Goal: Task Accomplishment & Management: Complete application form

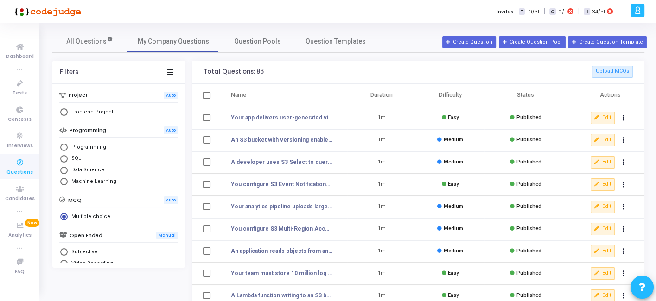
click at [337, 73] on h3 "Total Questions: 86 Upload MCQs" at bounding box center [417, 72] width 429 height 12
click at [19, 109] on icon at bounding box center [19, 110] width 19 height 12
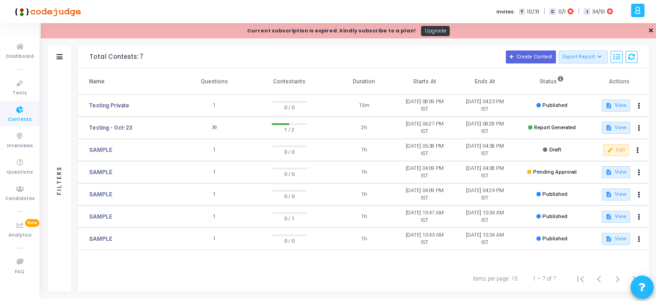
click at [650, 29] on link "✕" at bounding box center [651, 31] width 6 height 10
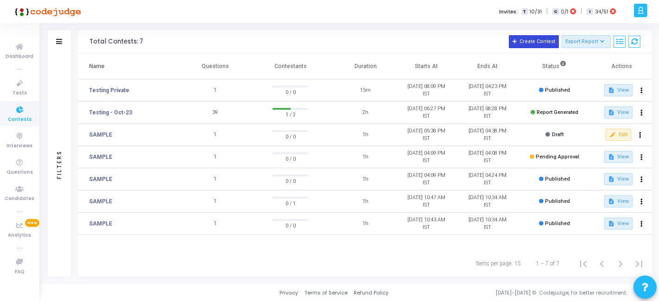
click at [528, 40] on button "Create Contest" at bounding box center [534, 41] width 50 height 13
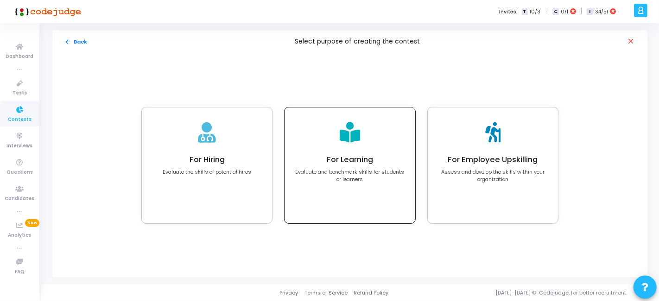
click at [343, 172] on p "Evaluate and benchmark skills for students or learners" at bounding box center [350, 175] width 110 height 15
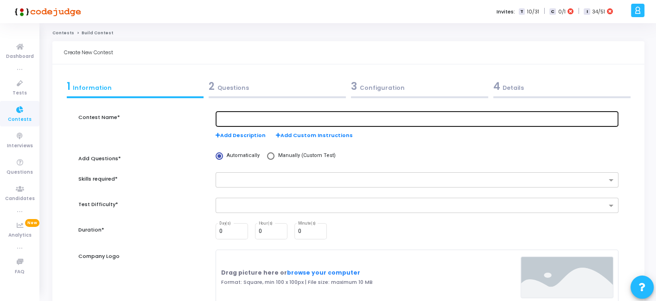
click at [251, 114] on div at bounding box center [416, 118] width 395 height 17
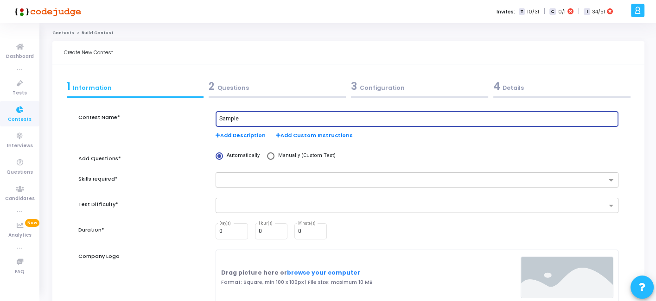
scroll to position [35, 0]
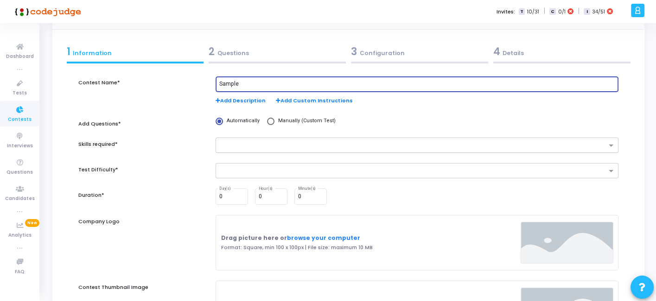
type input "Sample"
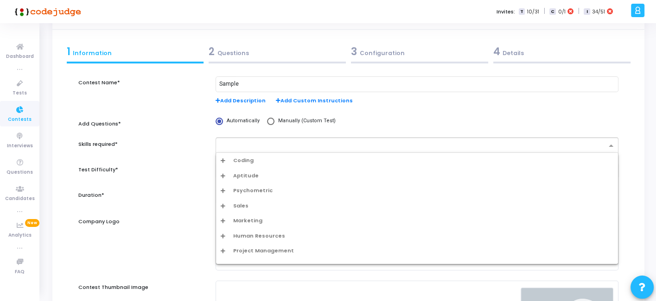
click at [298, 147] on input "text" at bounding box center [414, 146] width 386 height 8
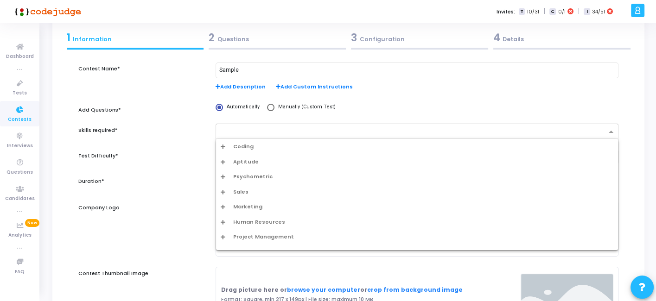
scroll to position [9, 0]
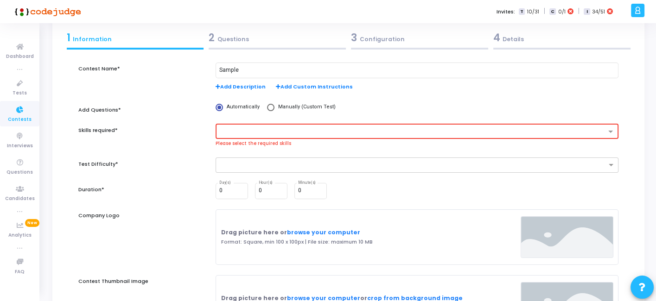
click at [175, 164] on div "Test Difficulty*" at bounding box center [142, 170] width 137 height 25
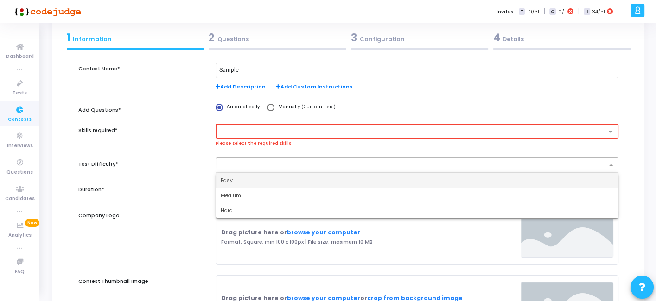
click at [241, 162] on input "text" at bounding box center [414, 166] width 386 height 8
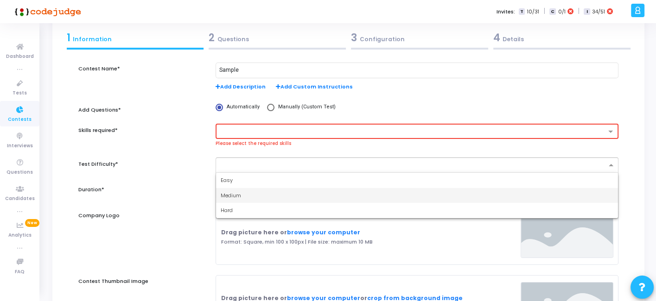
click at [235, 192] on span "Medium" at bounding box center [231, 195] width 20 height 7
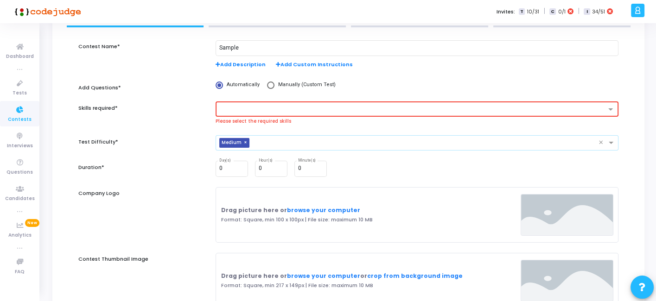
scroll to position [71, 0]
click at [309, 170] on input "0" at bounding box center [310, 168] width 25 height 6
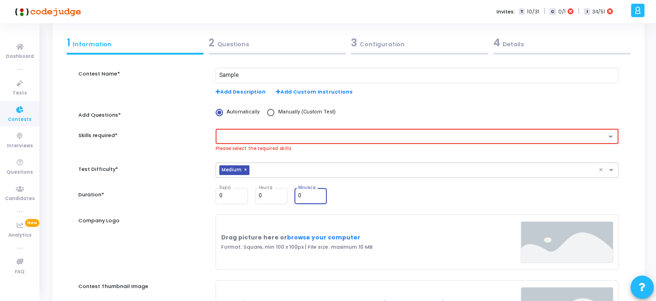
scroll to position [0, 0]
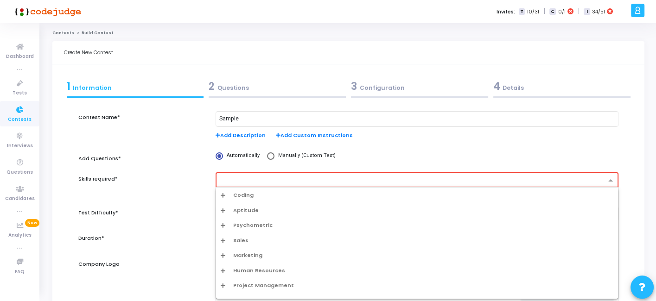
click at [273, 178] on input "text" at bounding box center [413, 181] width 385 height 8
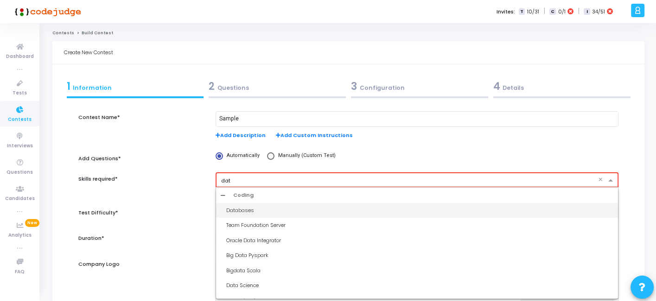
type input "data"
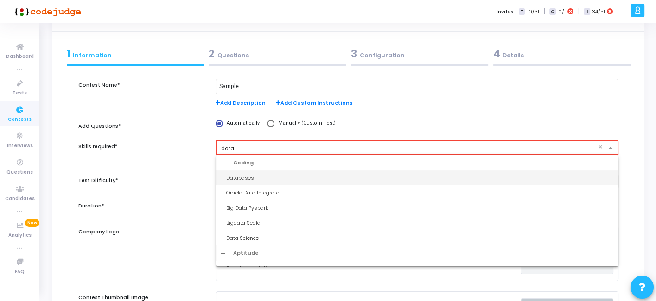
scroll to position [33, 0]
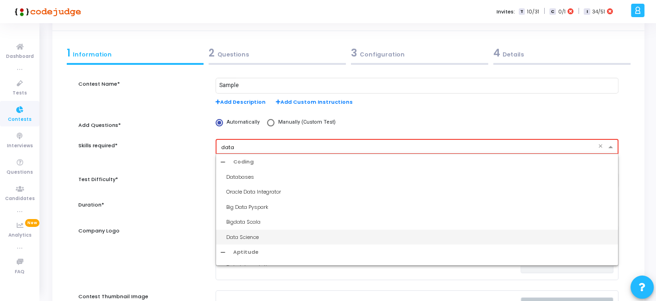
click at [253, 235] on div "Data Science" at bounding box center [419, 238] width 387 height 8
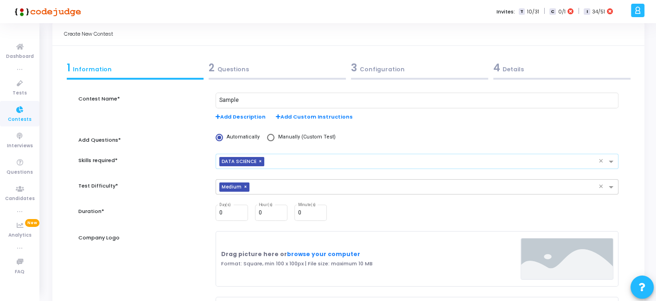
scroll to position [17, 0]
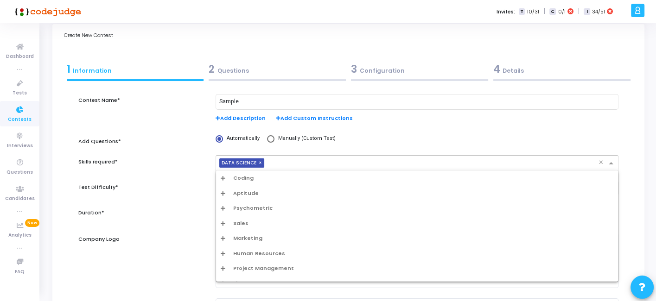
click at [301, 160] on input "text" at bounding box center [433, 164] width 330 height 8
click at [245, 194] on span "Aptitude" at bounding box center [245, 194] width 25 height 8
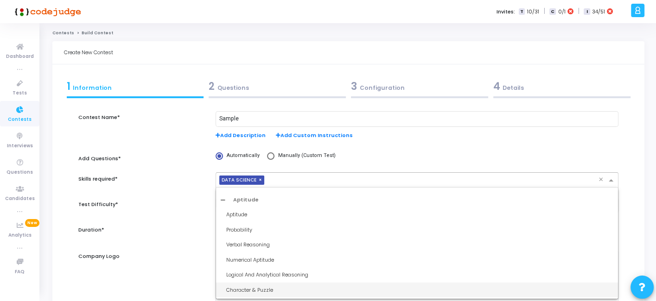
scroll to position [0, 0]
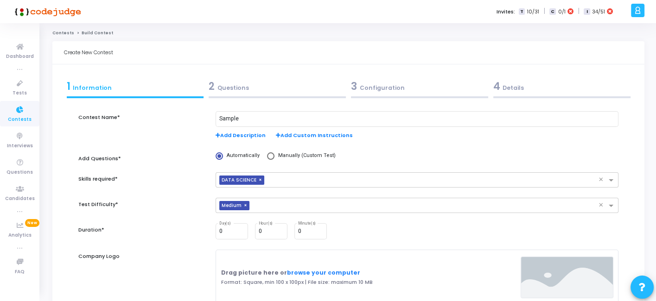
click at [199, 213] on div "Test Difficulty*" at bounding box center [142, 210] width 137 height 25
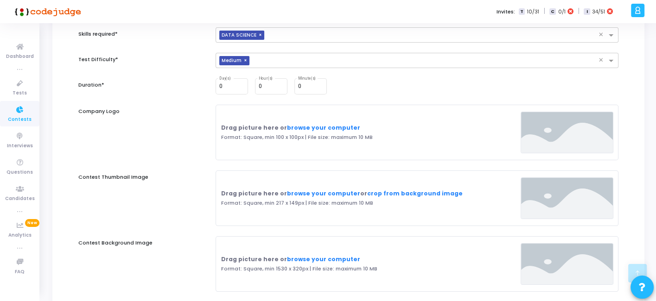
scroll to position [146, 0]
click at [308, 88] on input "0" at bounding box center [310, 86] width 25 height 6
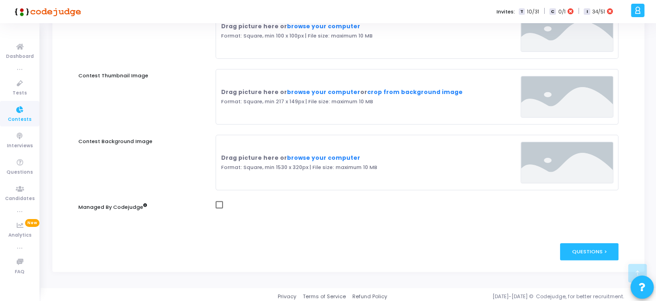
scroll to position [249, 0]
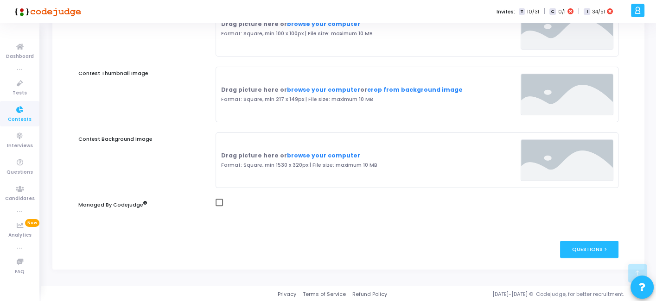
type input "30"
click at [219, 201] on span at bounding box center [219, 202] width 7 height 7
click at [219, 206] on input "checkbox" at bounding box center [219, 206] width 0 height 0
click at [219, 201] on span at bounding box center [219, 202] width 7 height 7
click at [219, 206] on input "checkbox" at bounding box center [219, 206] width 0 height 0
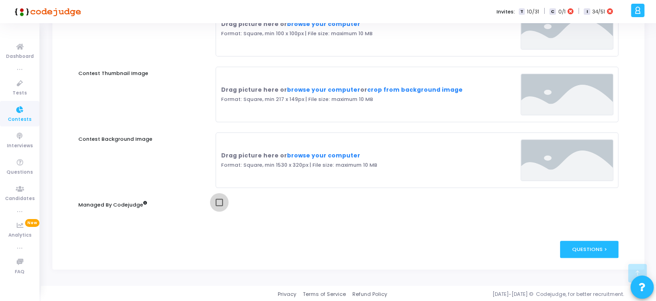
click at [219, 201] on span at bounding box center [219, 202] width 7 height 7
click at [219, 206] on input "checkbox" at bounding box center [219, 206] width 0 height 0
checkbox input "true"
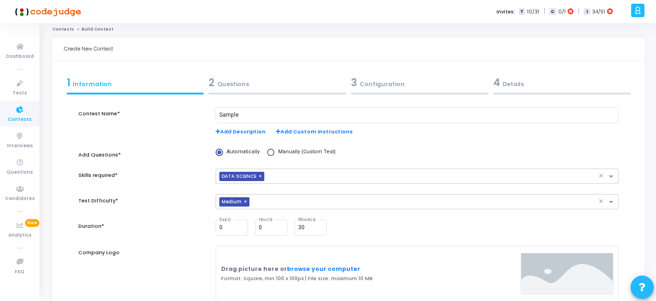
scroll to position [0, 0]
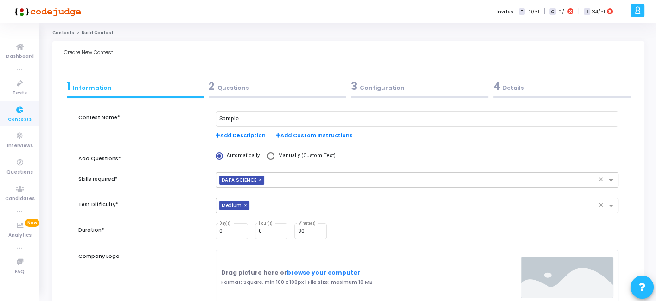
click at [241, 92] on div "2 Questions" at bounding box center [277, 86] width 137 height 15
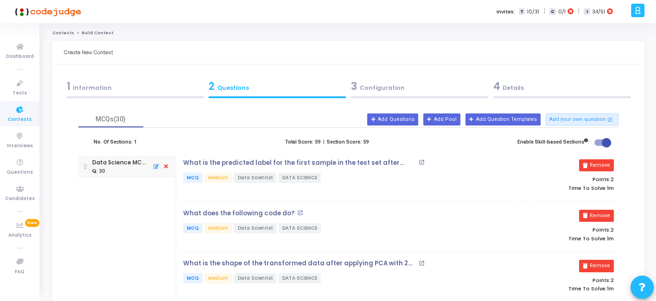
click at [110, 95] on div "1 Information" at bounding box center [135, 88] width 142 height 25
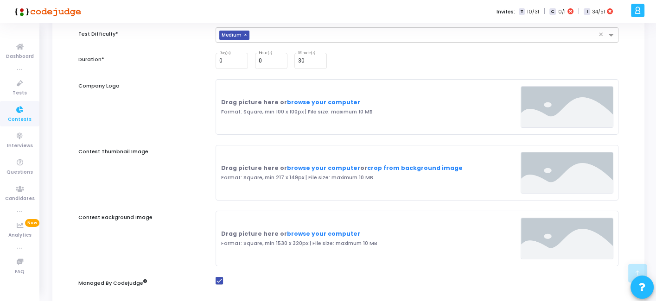
scroll to position [249, 0]
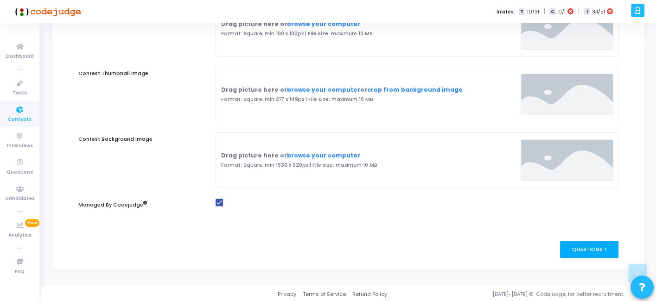
click at [595, 248] on div "Questions >" at bounding box center [589, 249] width 59 height 17
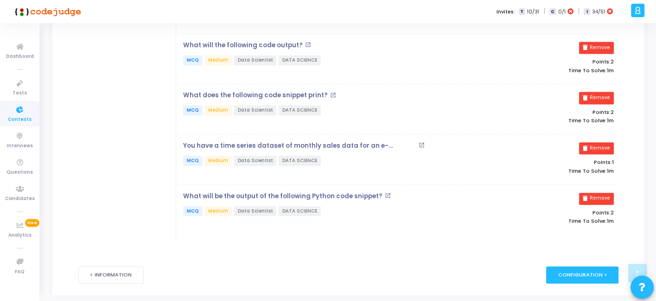
scroll to position [1442, 0]
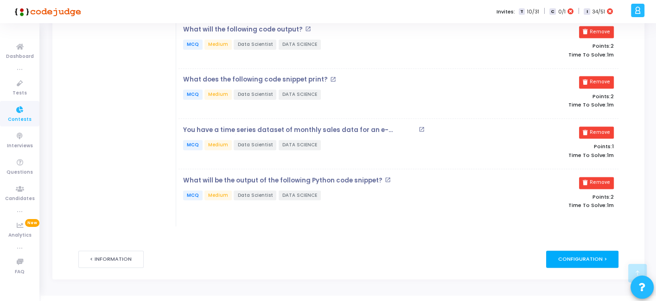
click at [582, 251] on div "Configuration >" at bounding box center [582, 259] width 73 height 17
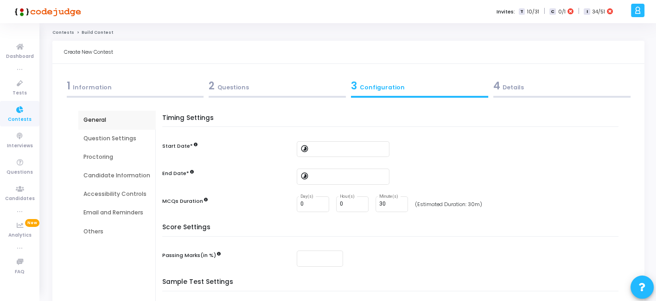
scroll to position [1, 0]
click at [328, 148] on input at bounding box center [348, 149] width 74 height 6
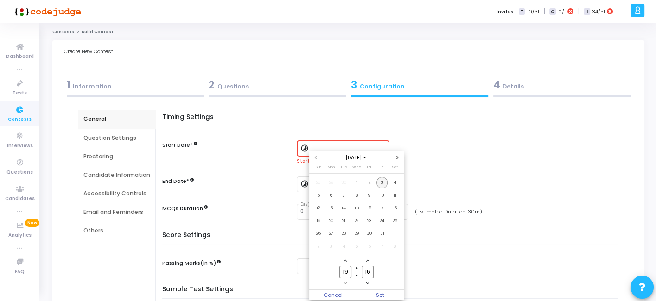
click at [384, 182] on span "3" at bounding box center [382, 183] width 12 height 12
click at [261, 181] on div at bounding box center [328, 150] width 656 height 301
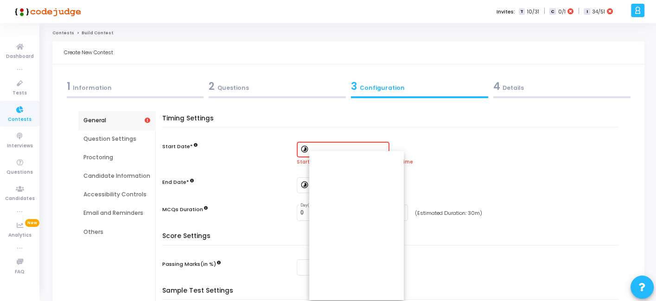
type input "10/3/2025, 7:16 PM"
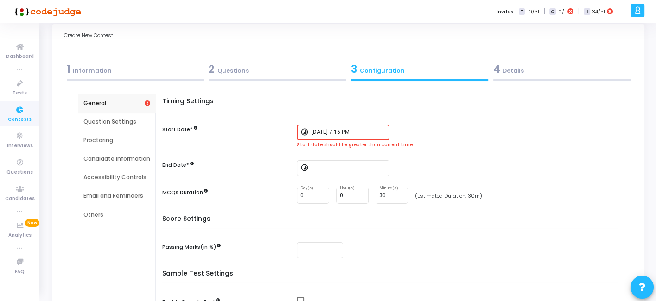
scroll to position [19, 0]
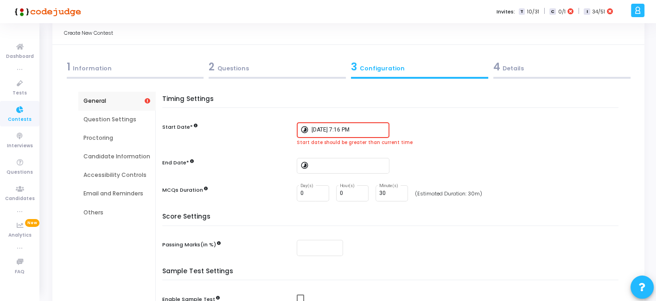
click at [359, 132] on input "10/3/2025, 7:16 PM" at bounding box center [348, 130] width 74 height 6
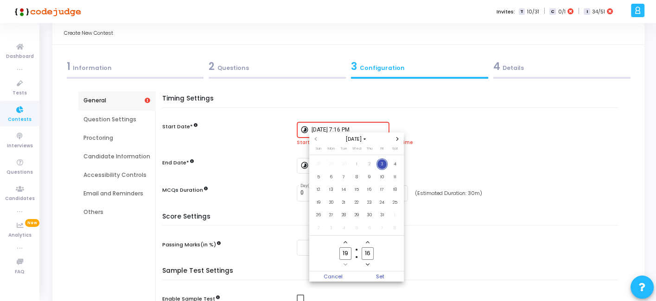
click at [367, 264] on icon "Minus a minute" at bounding box center [368, 265] width 4 height 2
click at [369, 242] on span "Add a minute" at bounding box center [368, 243] width 8 height 8
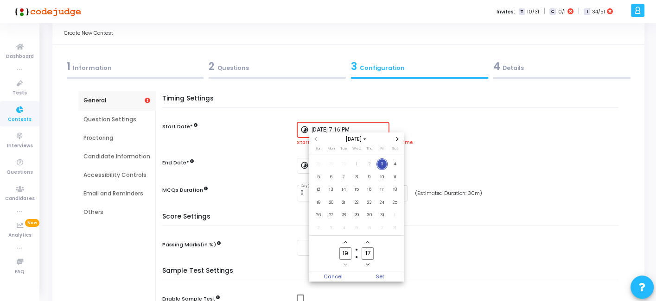
click at [369, 242] on span "Add a minute" at bounding box center [368, 243] width 8 height 8
type input "21"
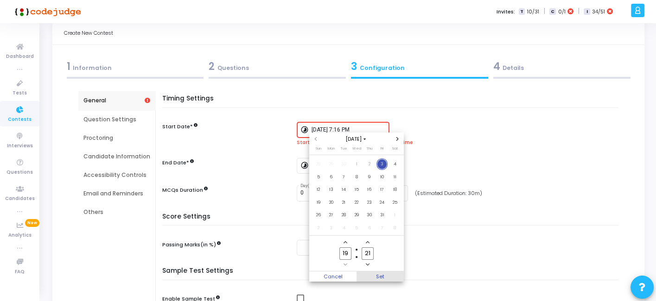
click at [381, 274] on span "Set" at bounding box center [379, 277] width 47 height 10
type input "10/3/2025, 7:21 PM"
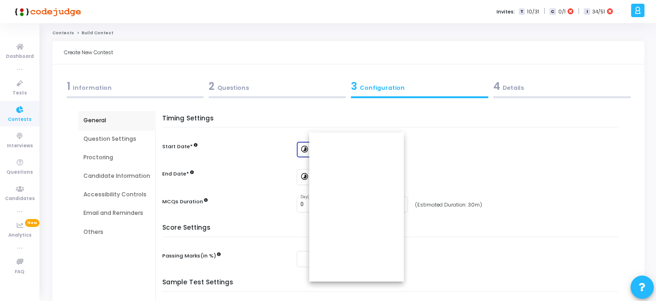
scroll to position [19, 0]
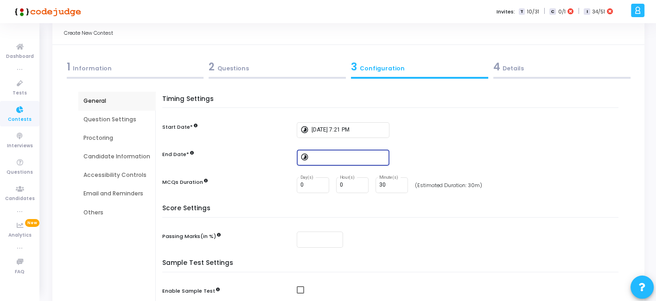
click at [333, 155] on input at bounding box center [348, 157] width 74 height 6
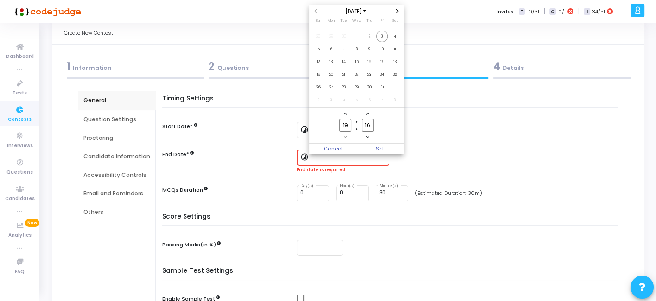
scroll to position [0, 0]
click at [366, 136] on icon "Minus a minute" at bounding box center [368, 137] width 4 height 4
type input "13"
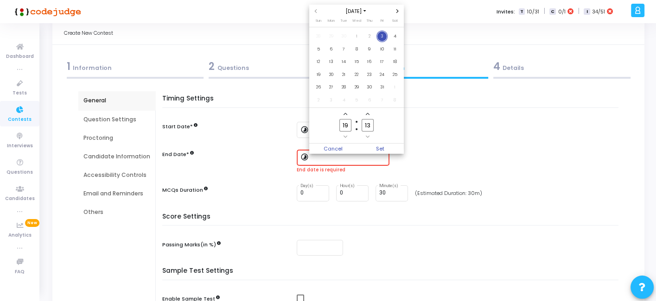
click at [343, 116] on span "Add a hour" at bounding box center [346, 114] width 8 height 8
type input "20"
click at [367, 118] on button "Add a minute" at bounding box center [368, 114] width 8 height 8
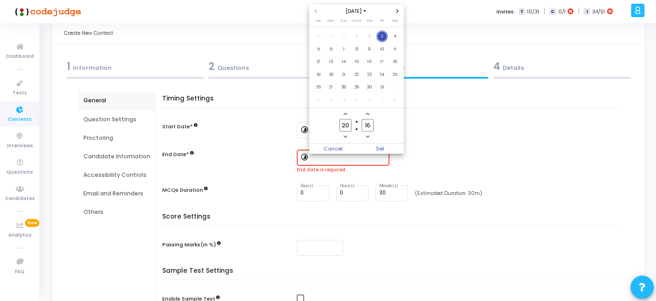
drag, startPoint x: 367, startPoint y: 118, endPoint x: 367, endPoint y: 136, distance: 17.6
click at [367, 136] on owl-date-time-timer-box "16 Minute" at bounding box center [367, 125] width 22 height 30
click at [367, 136] on icon "Minus a minute" at bounding box center [368, 137] width 4 height 4
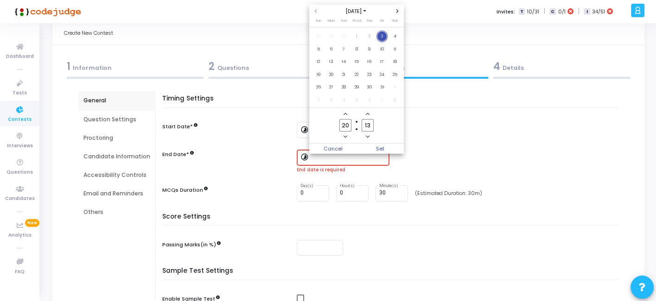
click at [367, 136] on icon "Minus a minute" at bounding box center [368, 137] width 4 height 4
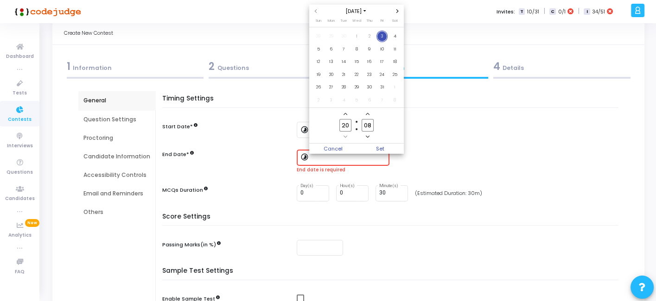
click at [367, 136] on icon "Minus a minute" at bounding box center [368, 137] width 4 height 4
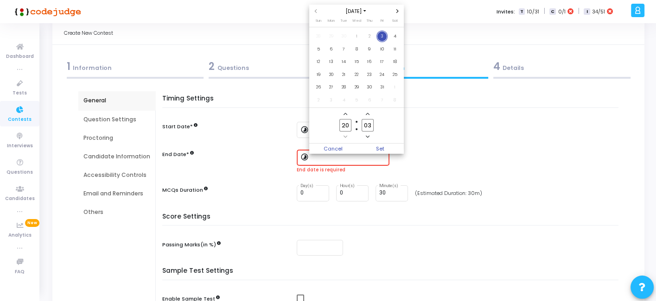
click at [367, 136] on icon "Minus a minute" at bounding box center [368, 137] width 4 height 4
type input "00"
click at [392, 152] on span "Set" at bounding box center [379, 149] width 47 height 10
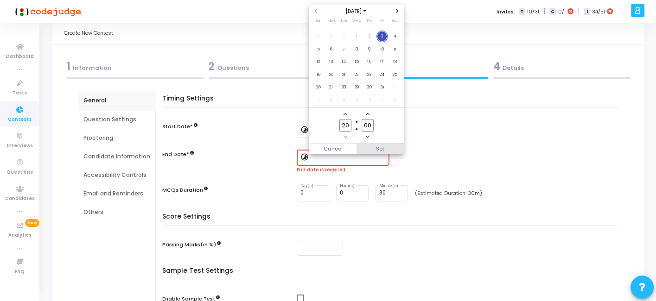
type input "10/3/2025, 8:00 PM"
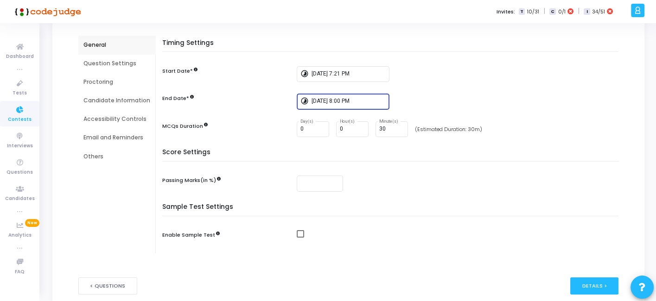
scroll to position [76, 0]
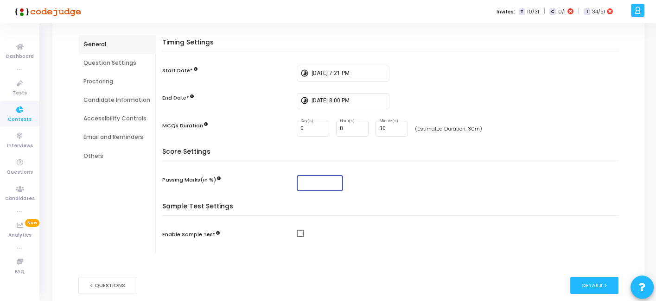
click at [315, 182] on input "number" at bounding box center [319, 183] width 39 height 6
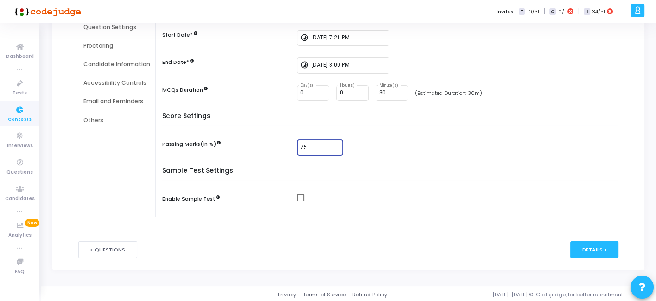
type input "75"
click at [300, 198] on span at bounding box center [300, 197] width 7 height 7
click at [300, 202] on input "checkbox" at bounding box center [300, 202] width 0 height 0
checkbox input "true"
click at [599, 250] on div "Details >" at bounding box center [594, 249] width 49 height 17
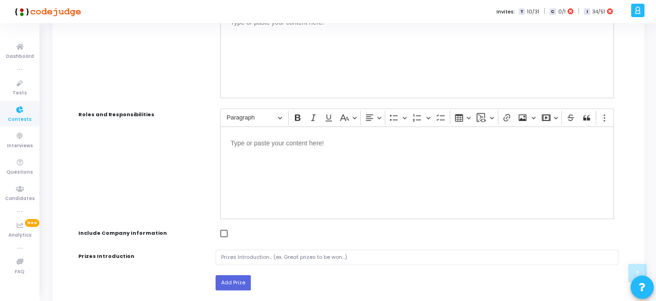
scroll to position [364, 0]
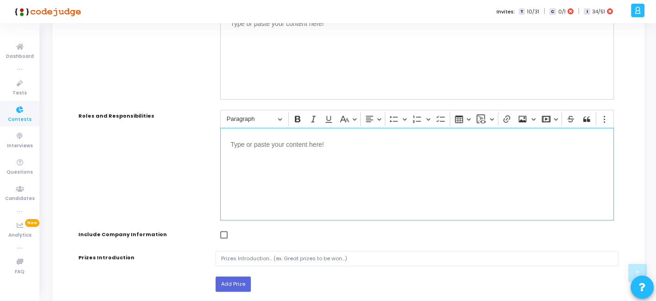
click at [269, 165] on div "Editor editing area: main" at bounding box center [417, 174] width 394 height 93
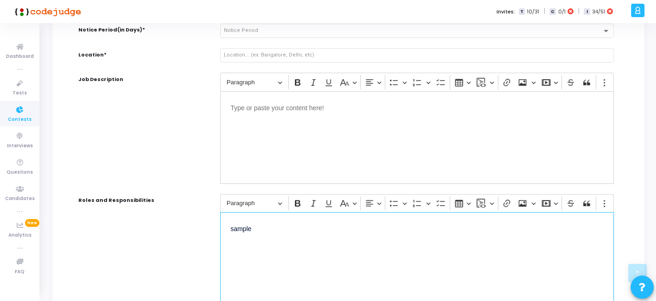
scroll to position [246, 0]
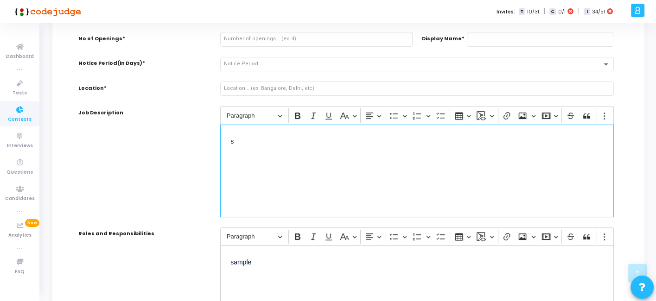
click at [279, 155] on div "s" at bounding box center [417, 171] width 394 height 93
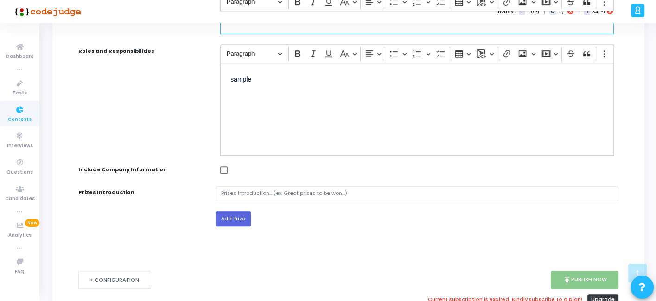
scroll to position [428, 0]
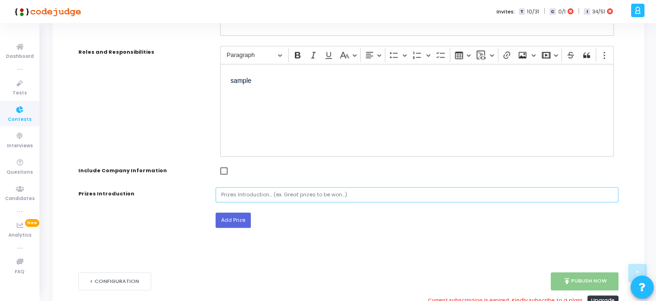
click at [248, 193] on input "text" at bounding box center [417, 194] width 403 height 15
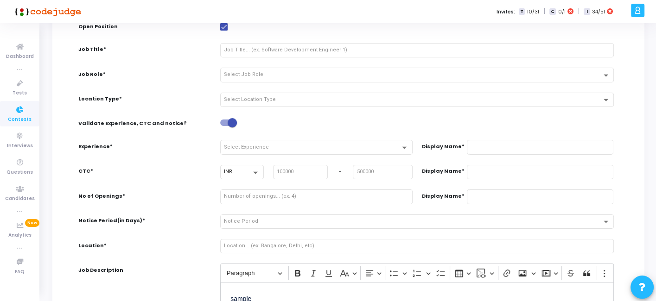
scroll to position [87, 0]
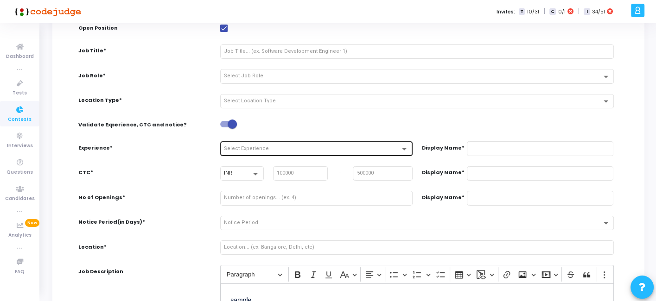
type input "00"
click at [273, 149] on div "Select Experience" at bounding box center [312, 149] width 176 height 6
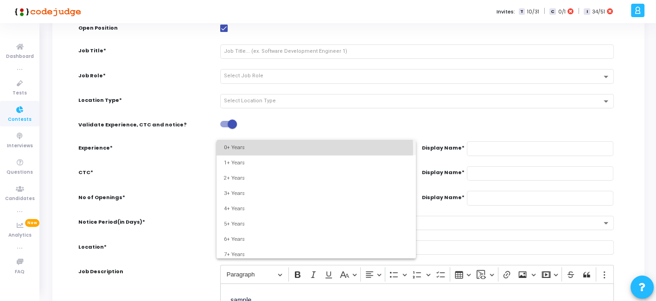
click at [250, 150] on span "0+ Years" at bounding box center [316, 147] width 184 height 15
type input "0+ Years"
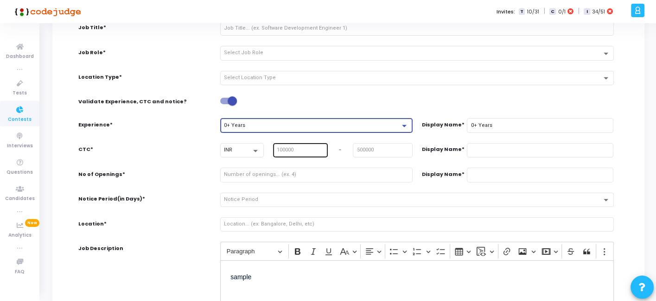
scroll to position [112, 0]
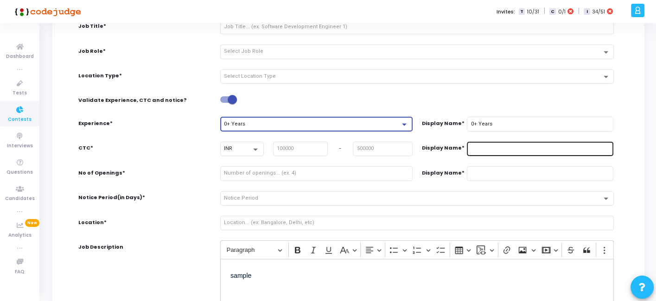
click at [482, 146] on input "text" at bounding box center [539, 149] width 139 height 6
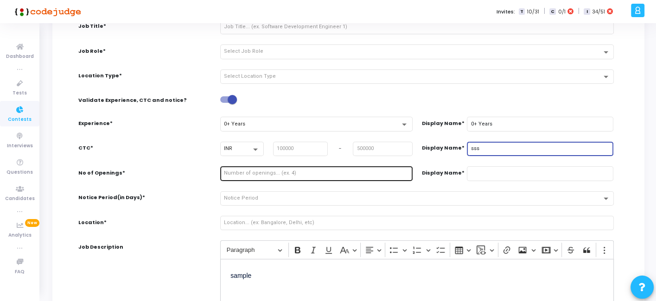
type input "sss"
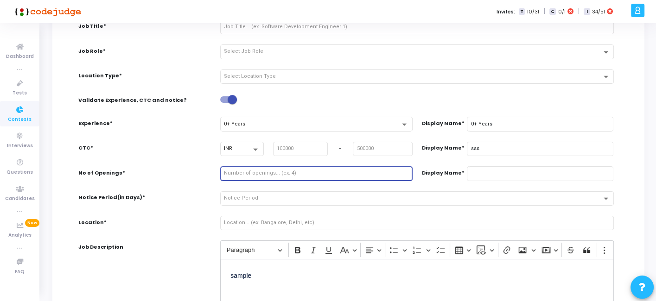
click at [305, 172] on input "number" at bounding box center [316, 174] width 184 height 6
type input "1"
click at [405, 171] on input "1" at bounding box center [316, 174] width 184 height 6
type input "1"
type input "2"
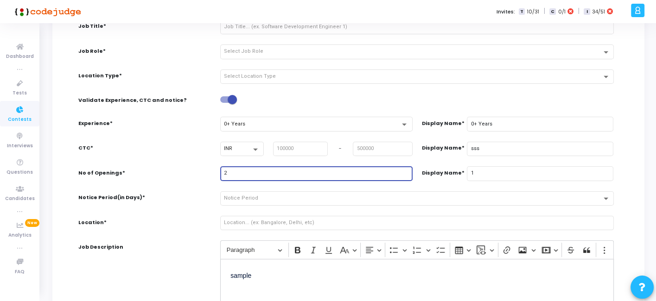
click at [405, 171] on input "2" at bounding box center [316, 174] width 184 height 6
type input "2"
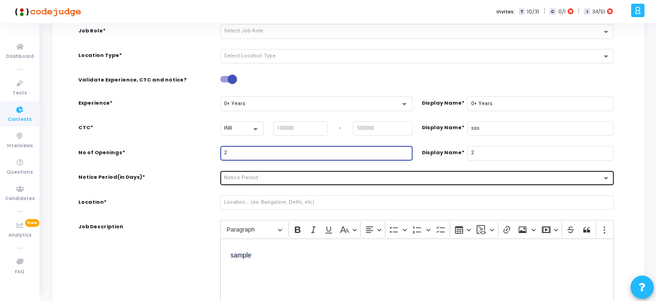
scroll to position [132, 0]
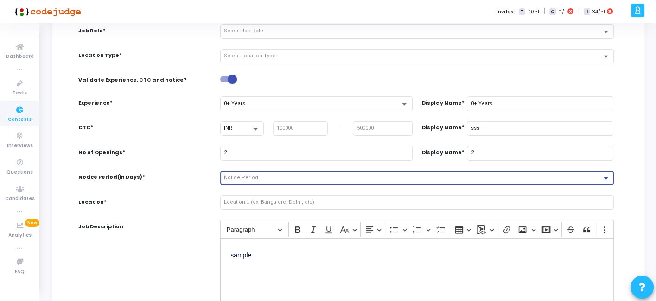
click at [254, 178] on span "Notice Period" at bounding box center [241, 178] width 34 height 6
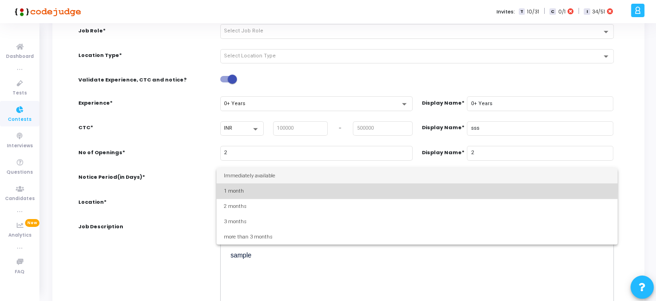
click at [244, 189] on span "1 month" at bounding box center [417, 191] width 386 height 15
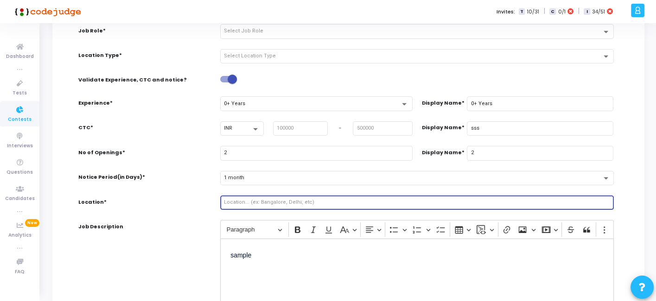
click at [243, 200] on input "text" at bounding box center [417, 203] width 386 height 6
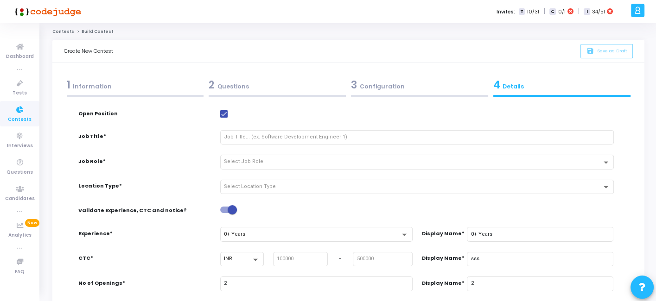
scroll to position [0, 0]
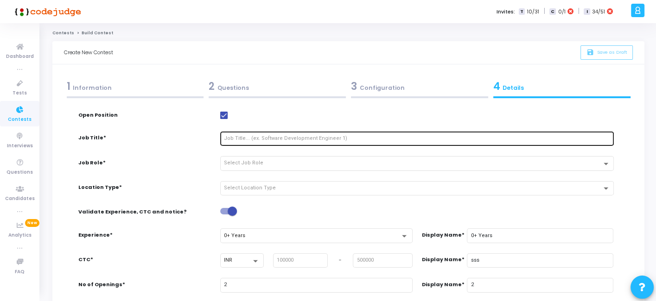
type input "remote"
click at [318, 141] on div at bounding box center [417, 138] width 386 height 16
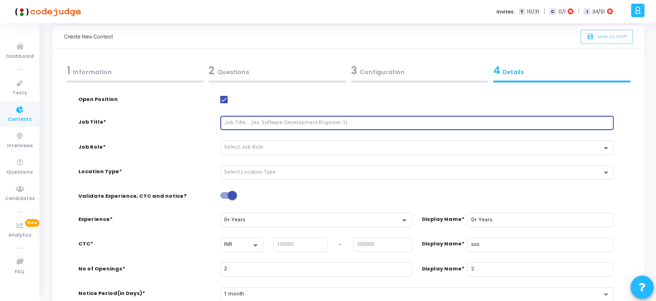
scroll to position [16, 0]
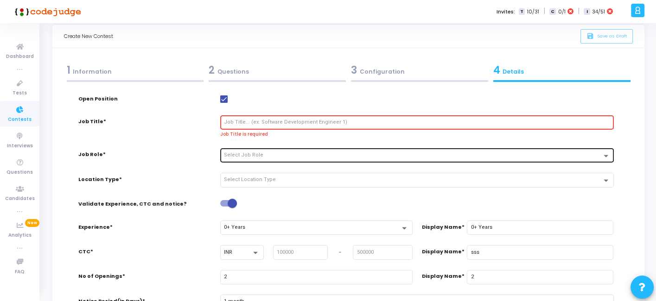
click at [277, 149] on div "Select Job Role" at bounding box center [417, 155] width 386 height 16
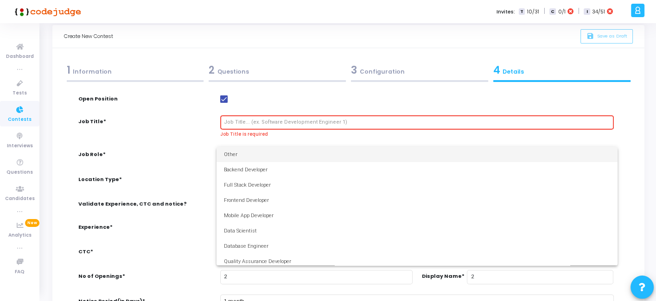
click at [259, 124] on div at bounding box center [328, 150] width 656 height 301
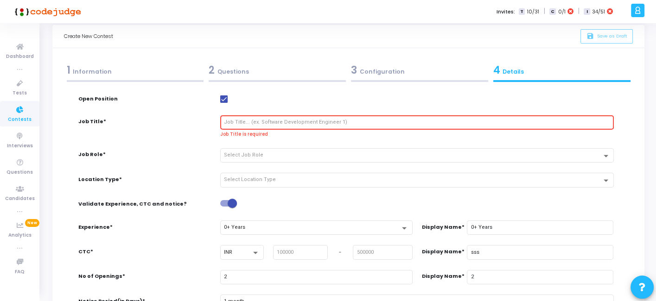
click at [253, 124] on input "text" at bounding box center [417, 123] width 386 height 6
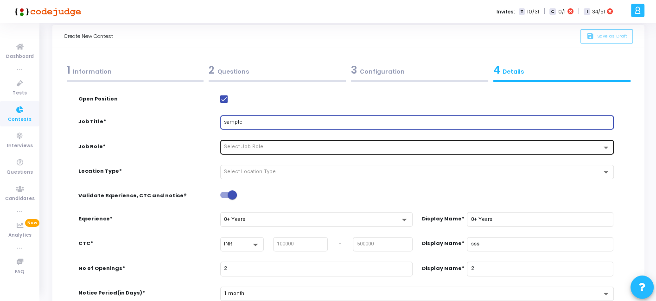
type input "sample"
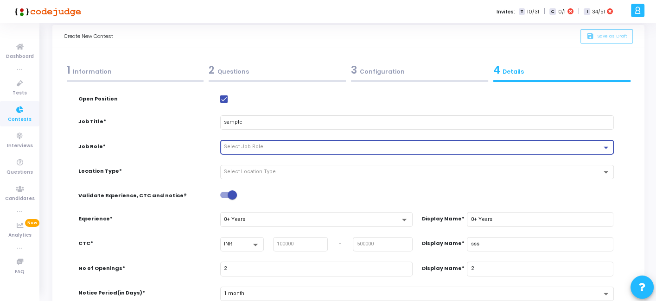
click at [244, 149] on span "Select Job Role" at bounding box center [243, 147] width 39 height 6
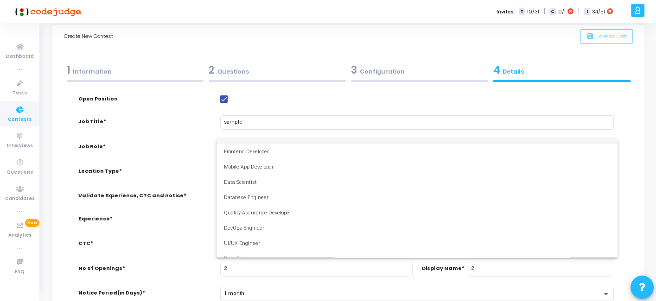
scroll to position [43, 0]
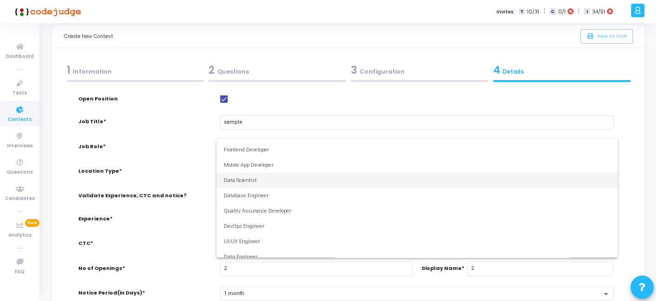
click at [234, 178] on span "Data Scientist" at bounding box center [417, 180] width 386 height 15
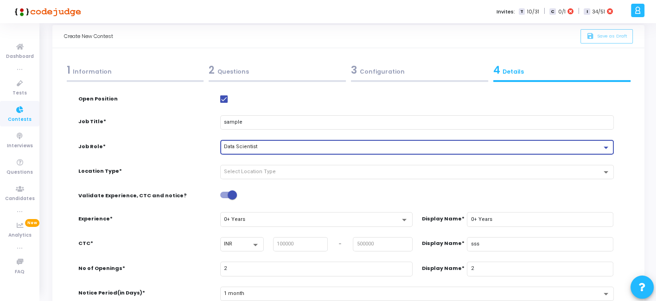
scroll to position [19, 0]
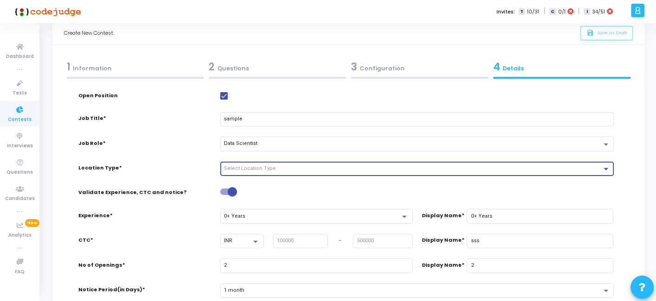
click at [248, 165] on span "Select Location Type" at bounding box center [250, 168] width 52 height 6
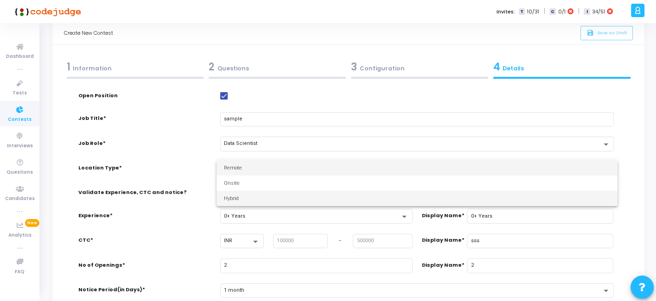
click at [231, 195] on span "Hybrid" at bounding box center [417, 198] width 386 height 15
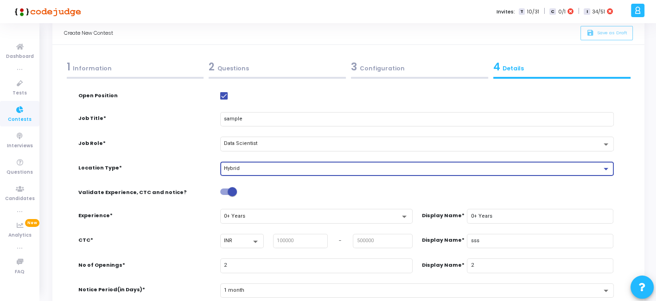
click at [236, 169] on span "Hybrid" at bounding box center [232, 168] width 16 height 6
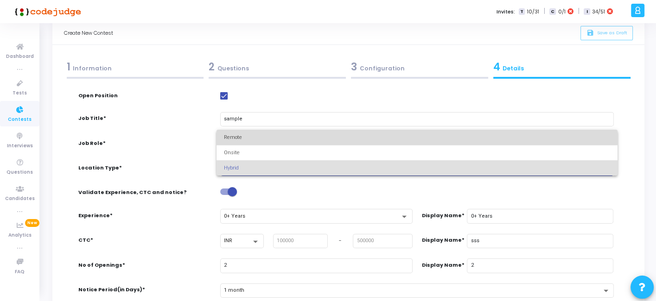
click at [238, 138] on span "Remote" at bounding box center [417, 137] width 386 height 15
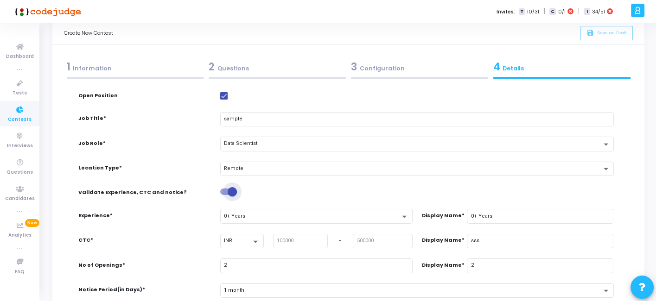
click at [226, 192] on span at bounding box center [228, 192] width 17 height 6
click at [225, 195] on input "checkbox" at bounding box center [224, 195] width 0 height 0
checkbox input "false"
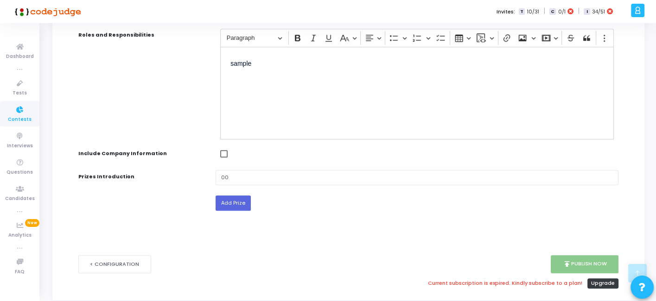
scroll to position [473, 0]
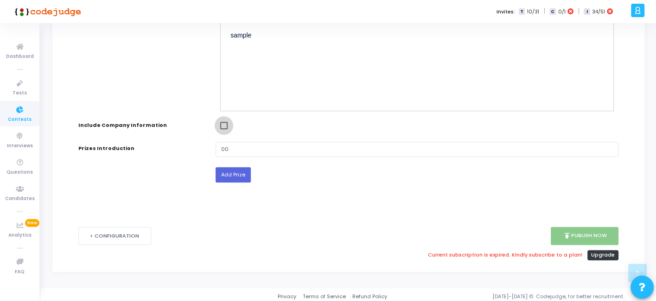
click at [224, 122] on span at bounding box center [223, 125] width 7 height 7
click at [224, 129] on input "checkbox" at bounding box center [223, 129] width 0 height 0
checkbox input "true"
click at [608, 251] on link "Upgrade" at bounding box center [603, 255] width 32 height 10
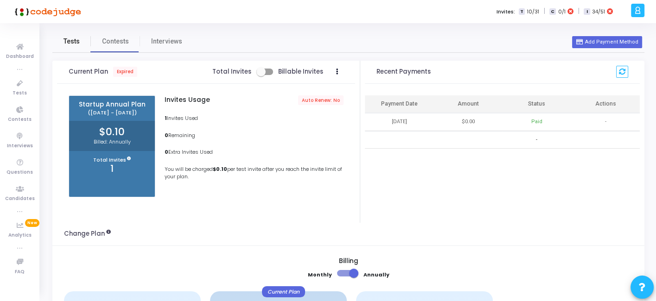
click at [75, 43] on span "Tests" at bounding box center [72, 42] width 16 height 10
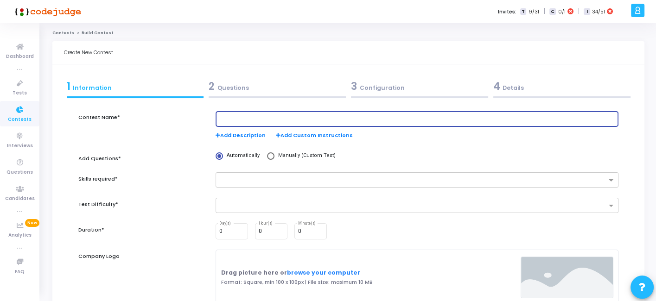
click at [319, 117] on input "text" at bounding box center [416, 119] width 395 height 6
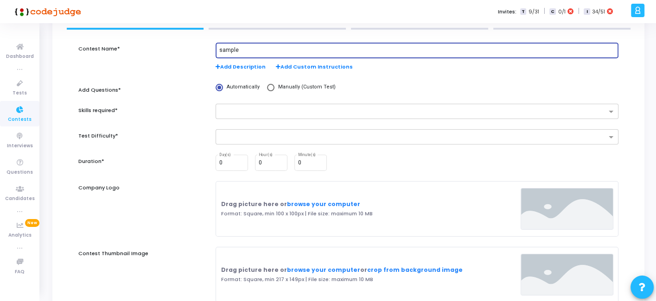
scroll to position [70, 0]
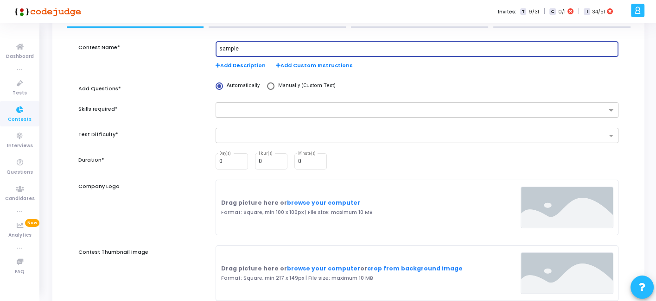
type input "sample"
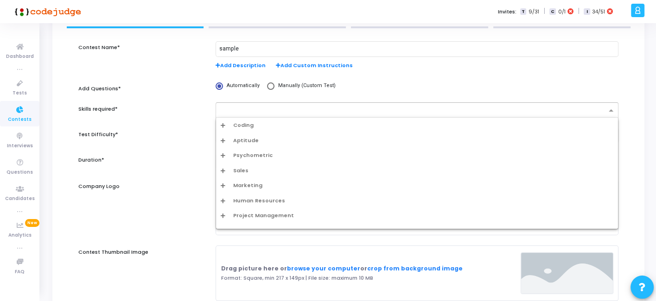
click at [291, 112] on input "text" at bounding box center [414, 111] width 386 height 8
click at [253, 126] on div "Coding" at bounding box center [417, 125] width 393 height 8
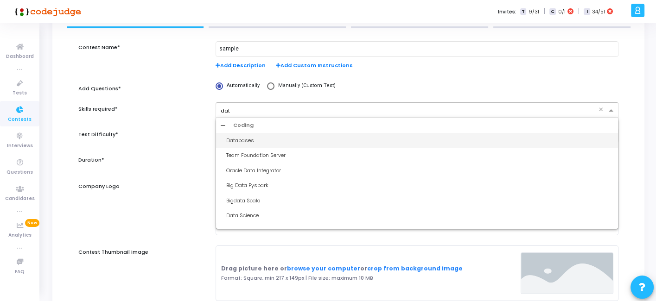
type input "data"
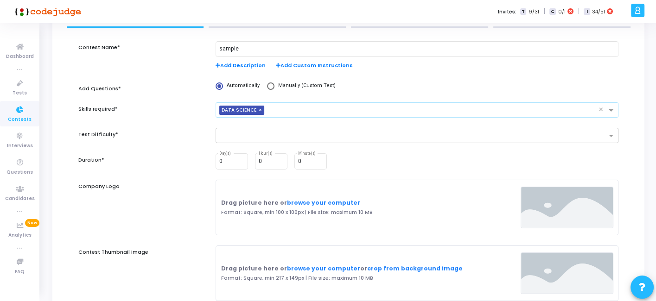
scroll to position [111, 0]
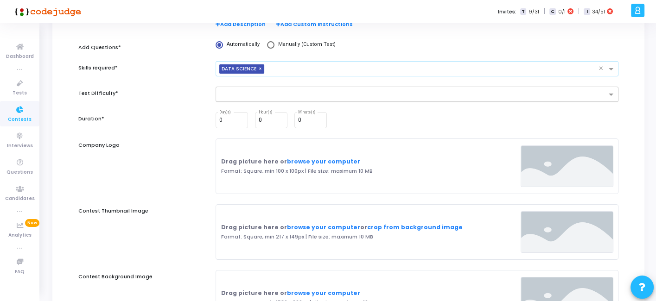
click at [287, 93] on input "text" at bounding box center [414, 95] width 386 height 8
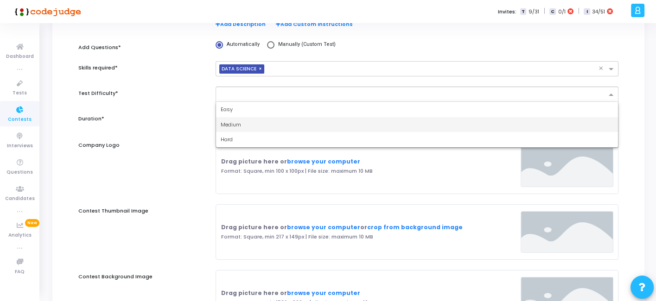
click at [251, 122] on div "Medium" at bounding box center [417, 124] width 402 height 15
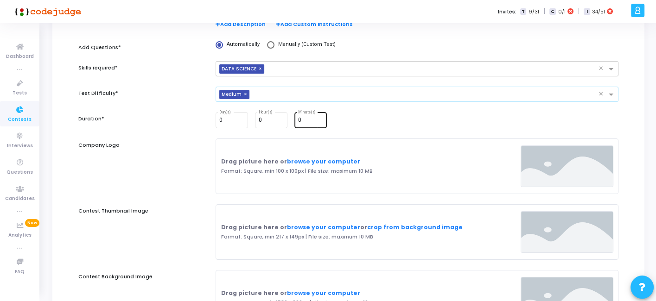
click at [312, 120] on input "0" at bounding box center [310, 120] width 25 height 6
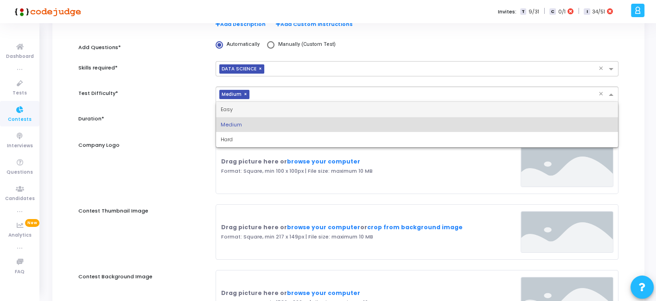
drag, startPoint x: 325, startPoint y: 92, endPoint x: 276, endPoint y: 107, distance: 51.2
click at [276, 102] on ng-select "× Medium × Easy Medium Hard" at bounding box center [417, 94] width 403 height 15
click at [276, 107] on div "Easy" at bounding box center [417, 109] width 402 height 15
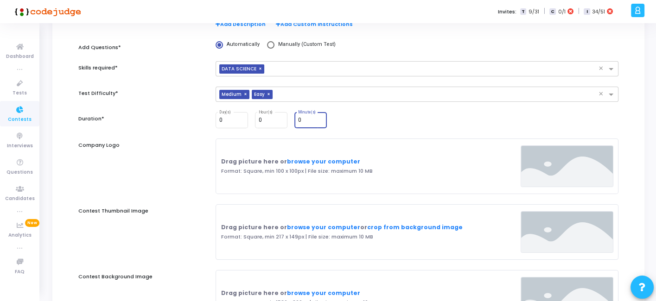
click at [305, 120] on input "0" at bounding box center [310, 120] width 25 height 6
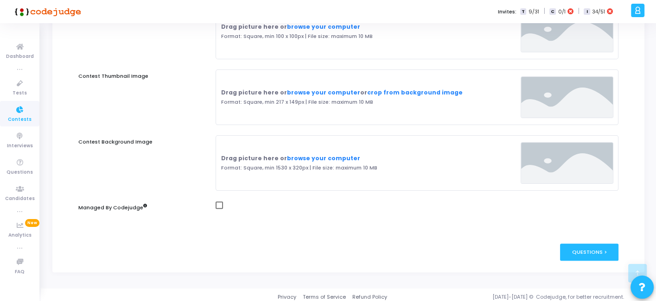
scroll to position [249, 0]
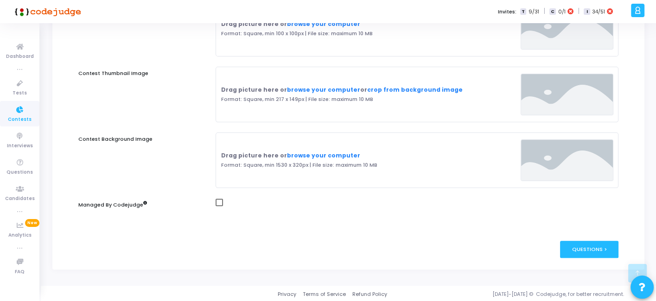
type input "30"
click at [216, 197] on div "Drag picture here or browse your computer Format: Square, min 1530 x 320px | Fi…" at bounding box center [417, 166] width 412 height 66
click at [219, 199] on span at bounding box center [219, 202] width 7 height 7
click at [219, 206] on input "checkbox" at bounding box center [219, 206] width 0 height 0
checkbox input "true"
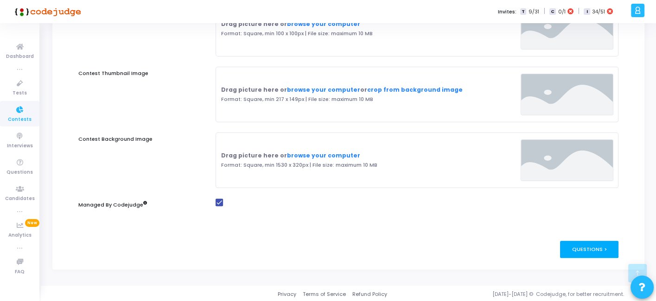
click at [588, 243] on div "Questions >" at bounding box center [589, 249] width 59 height 17
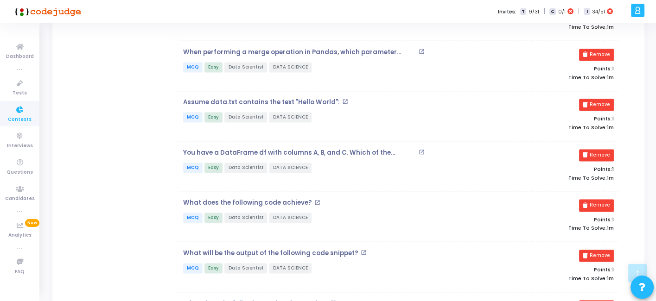
scroll to position [1442, 0]
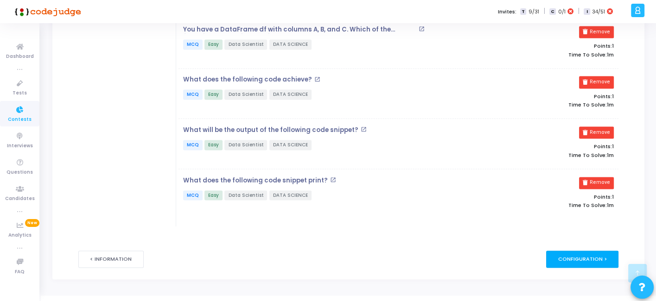
click at [594, 251] on div "Configuration >" at bounding box center [582, 259] width 73 height 17
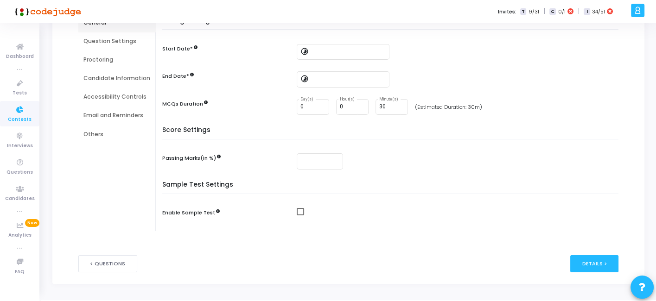
scroll to position [112, 0]
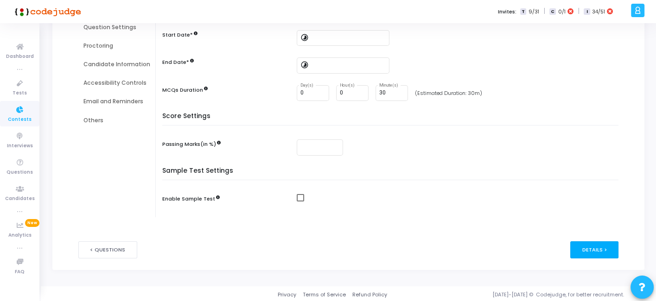
click at [581, 243] on div "Details >" at bounding box center [594, 249] width 49 height 17
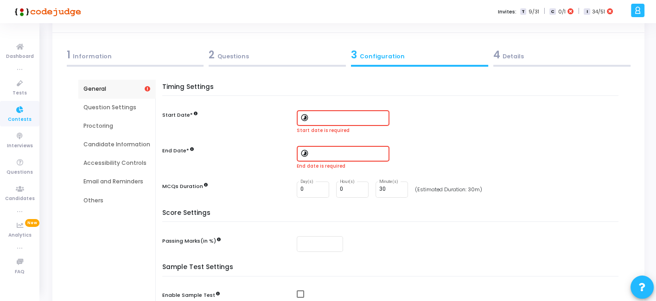
scroll to position [0, 0]
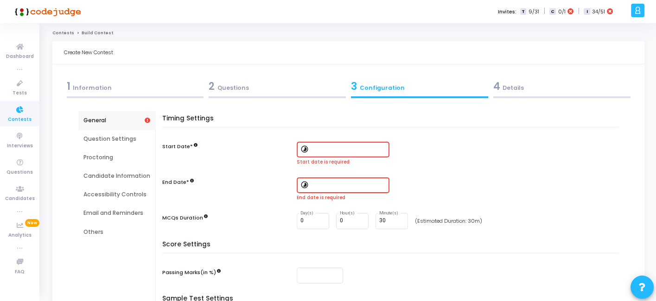
click at [303, 151] on mat-icon "timelapse" at bounding box center [305, 150] width 11 height 11
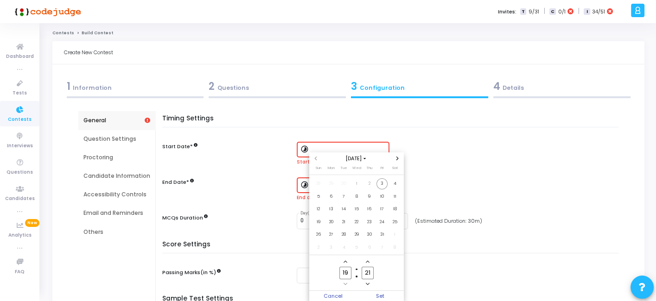
click at [368, 260] on icon "Add a minute" at bounding box center [368, 262] width 4 height 4
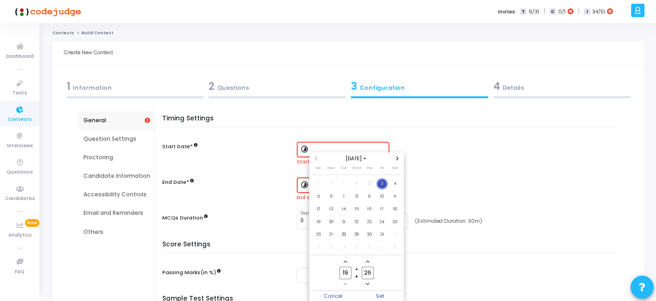
click at [368, 260] on icon "Add a minute" at bounding box center [368, 262] width 4 height 4
type input "27"
click at [381, 296] on span "Set" at bounding box center [379, 296] width 47 height 10
type input "10/3/2025, 7:27 PM"
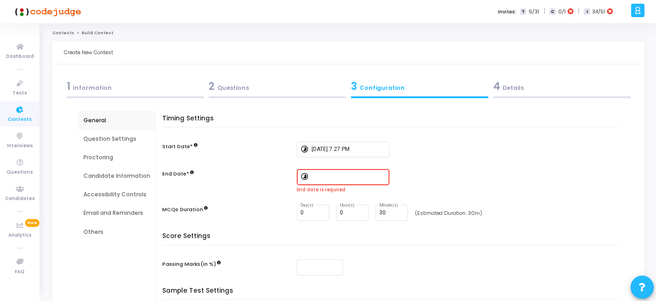
click at [329, 183] on div at bounding box center [348, 176] width 74 height 17
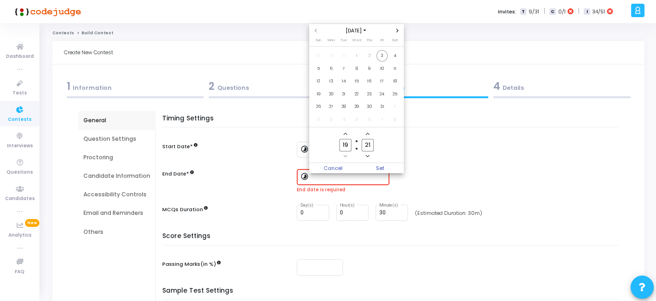
click at [343, 134] on icon "Add a hour" at bounding box center [345, 134] width 4 height 4
type input "20"
click at [366, 155] on icon "Minus a minute" at bounding box center [368, 156] width 4 height 2
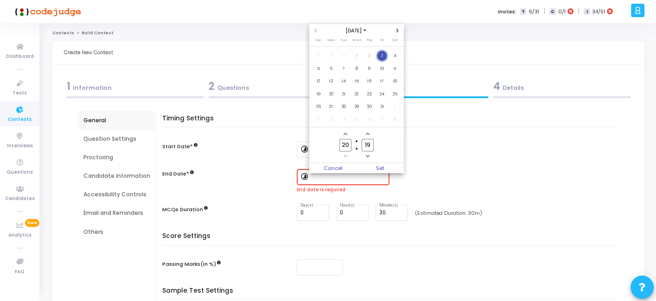
type input "18"
click at [377, 164] on span "Set" at bounding box center [379, 168] width 47 height 10
type input "10/3/2025, 8:18 PM"
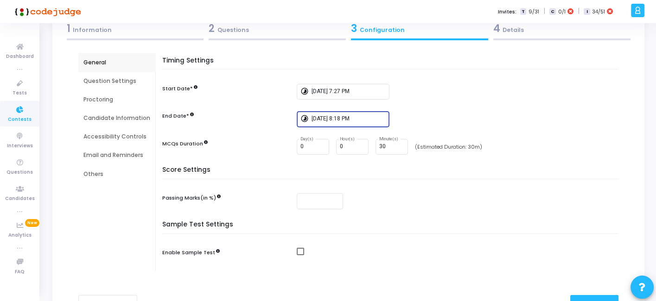
scroll to position [112, 0]
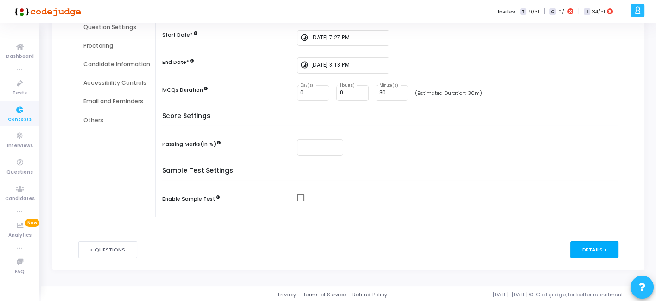
click at [583, 251] on div "Details >" at bounding box center [594, 249] width 49 height 17
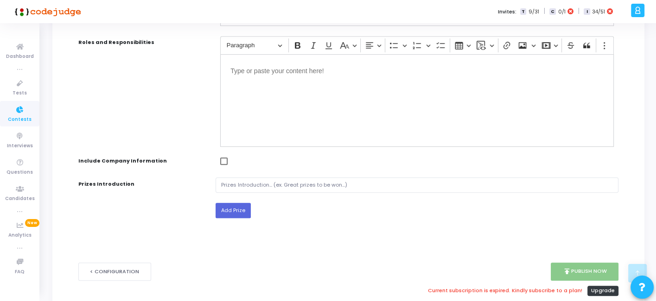
scroll to position [473, 0]
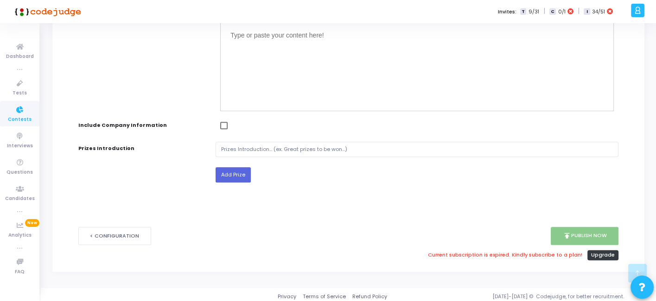
click at [635, 9] on icon at bounding box center [637, 10] width 7 height 11
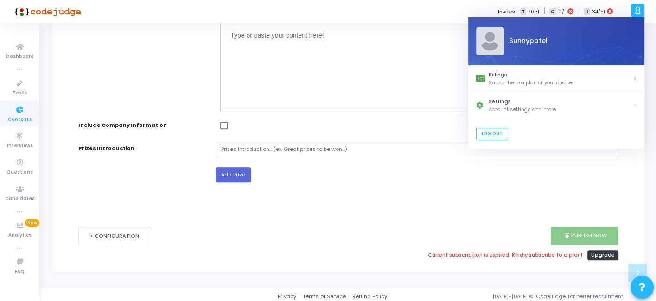
click at [187, 146] on div "Prizes Introduction" at bounding box center [142, 167] width 137 height 51
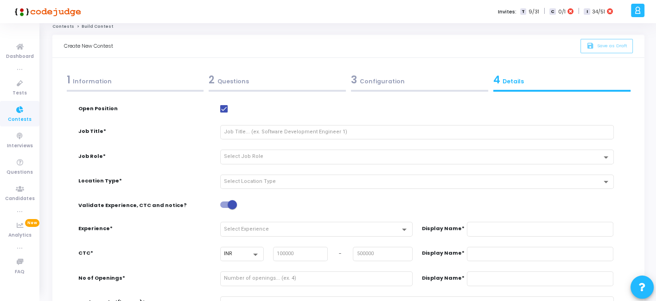
scroll to position [0, 0]
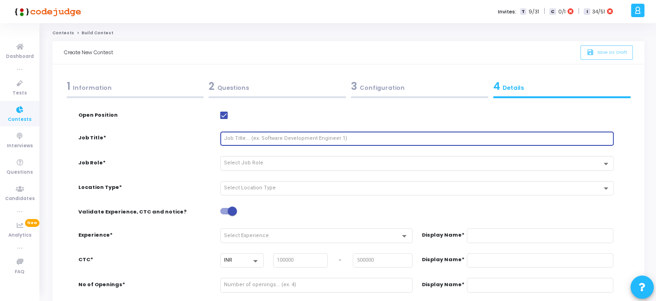
click at [380, 141] on input "text" at bounding box center [417, 139] width 386 height 6
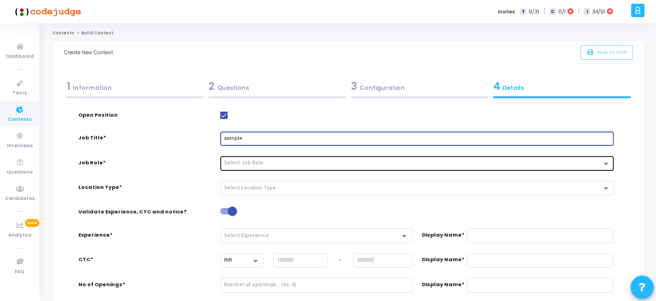
type input "sample"
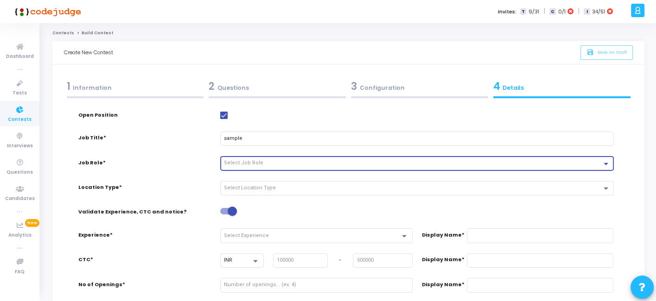
click at [340, 165] on div "Select Job Role" at bounding box center [413, 163] width 378 height 6
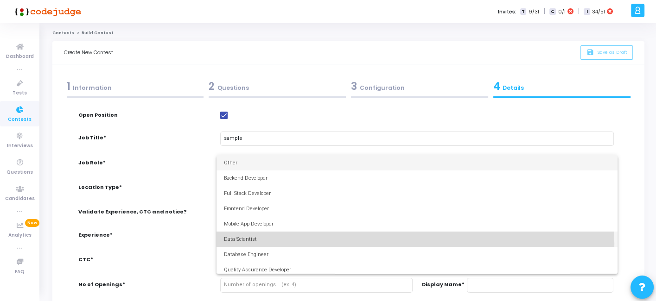
click at [260, 244] on span "Data Scientist" at bounding box center [417, 239] width 386 height 15
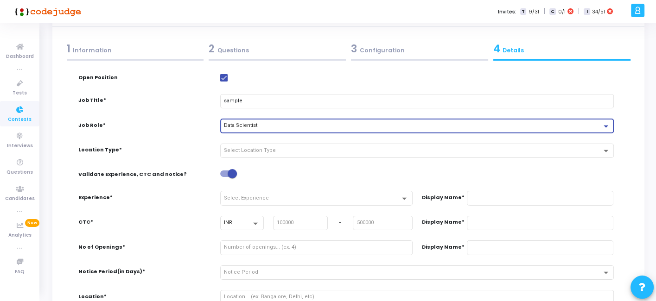
scroll to position [38, 0]
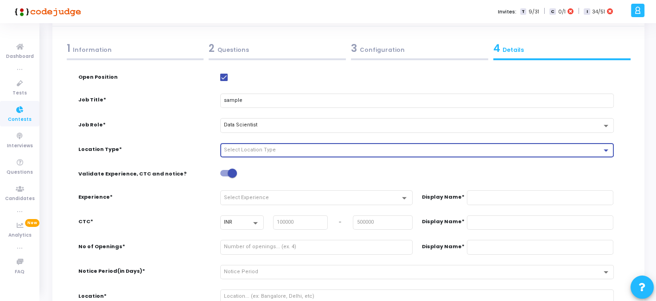
click at [298, 149] on div "Select Location Type" at bounding box center [413, 150] width 378 height 6
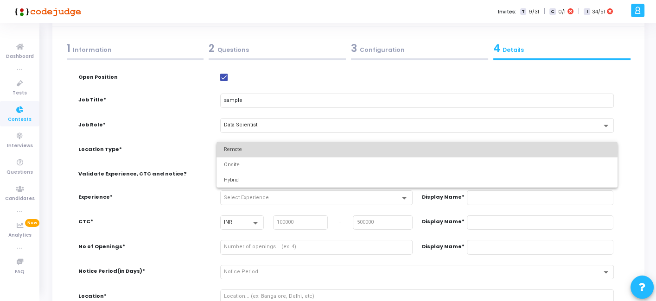
click at [266, 149] on span "Remote" at bounding box center [417, 149] width 386 height 15
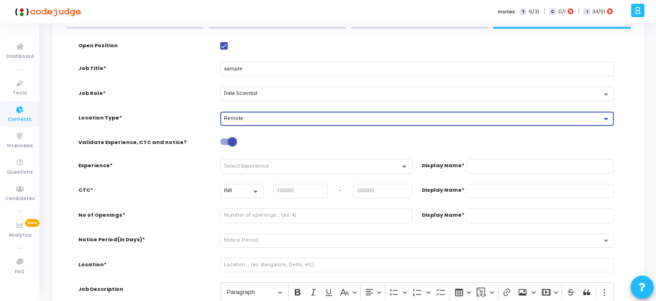
scroll to position [70, 0]
click at [226, 139] on span at bounding box center [228, 141] width 17 height 6
click at [225, 145] on input "checkbox" at bounding box center [224, 145] width 0 height 0
checkbox input "false"
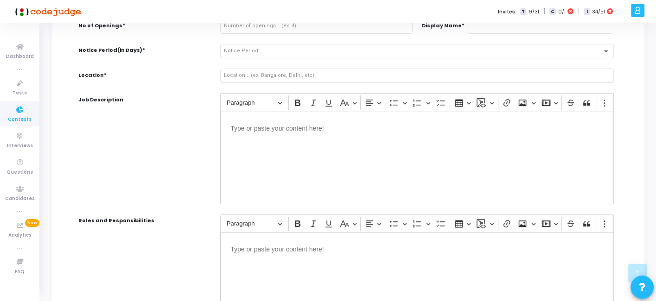
scroll to position [260, 0]
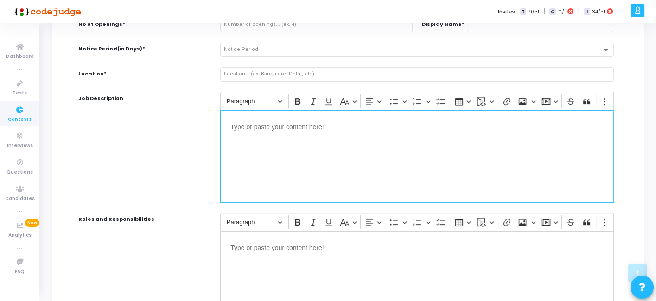
click at [289, 144] on div "Editor editing area: main" at bounding box center [417, 156] width 394 height 93
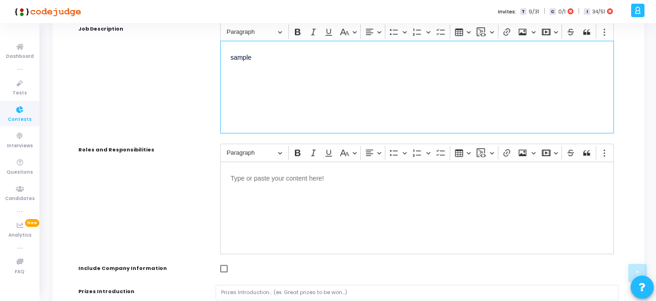
scroll to position [331, 0]
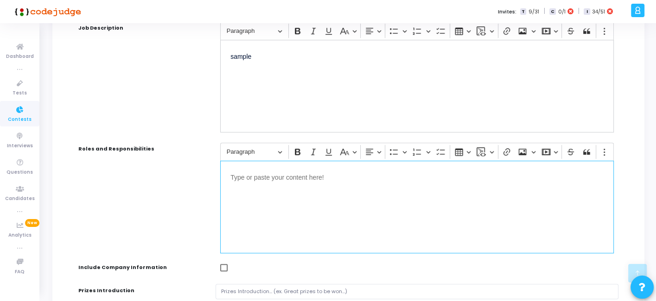
click at [273, 179] on div "Editor editing area: main" at bounding box center [417, 207] width 394 height 93
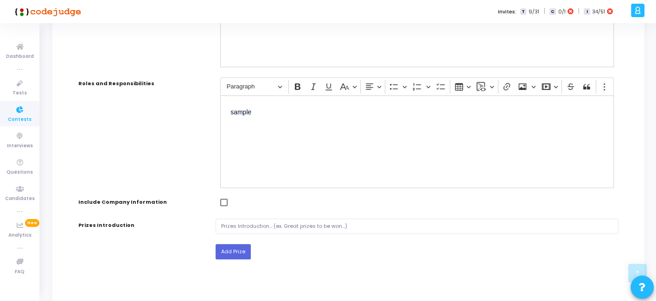
scroll to position [473, 0]
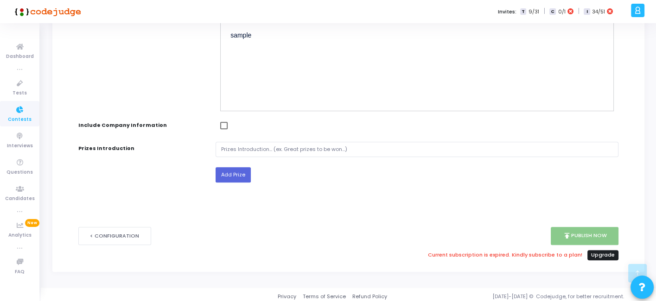
click at [611, 250] on link "Upgrade" at bounding box center [603, 255] width 32 height 10
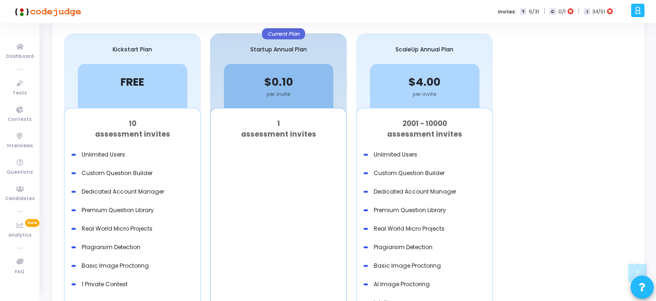
scroll to position [261, 0]
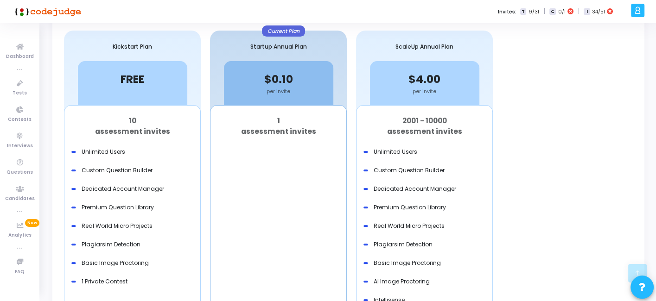
click at [99, 68] on div "FREE per invite" at bounding box center [132, 83] width 109 height 44
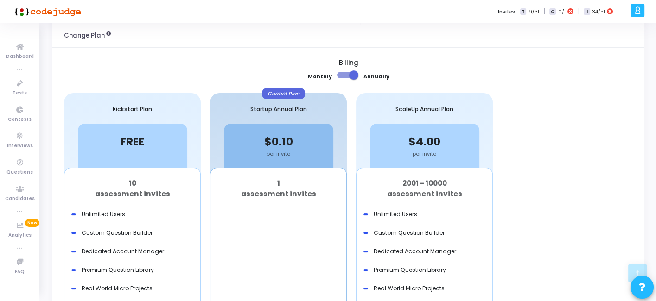
scroll to position [196, 0]
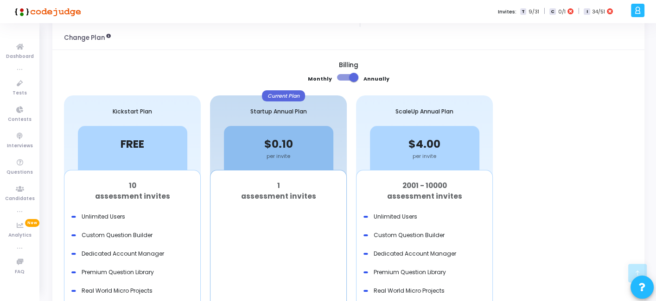
click at [156, 139] on div "FREE" at bounding box center [132, 144] width 109 height 16
click at [354, 76] on span at bounding box center [353, 77] width 9 height 9
click at [342, 81] on input "checkbox" at bounding box center [341, 81] width 0 height 0
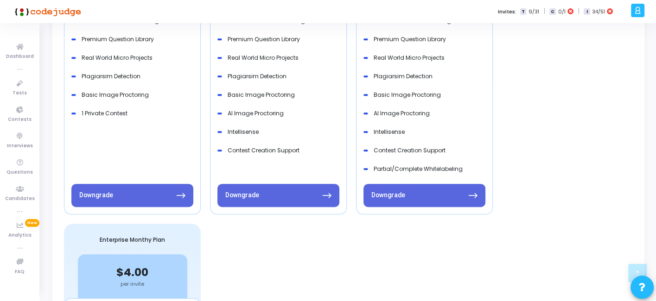
scroll to position [435, 0]
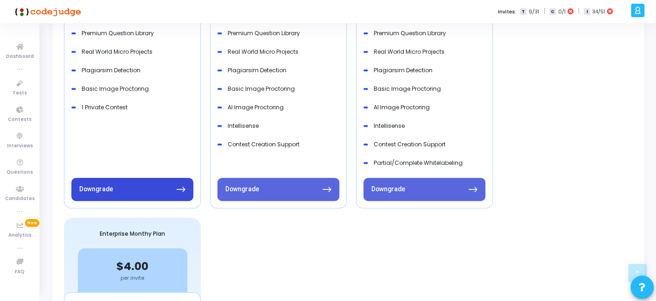
click at [163, 186] on button "Downgrade" at bounding box center [132, 189] width 122 height 23
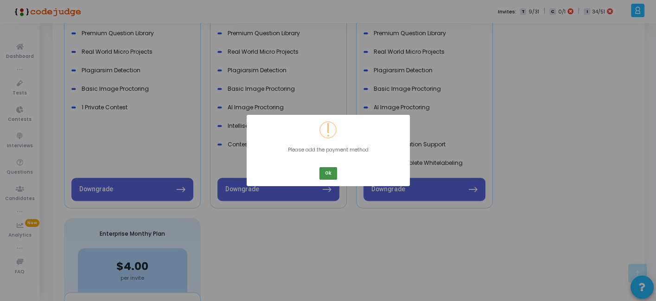
click at [327, 170] on button "Ok" at bounding box center [328, 173] width 18 height 13
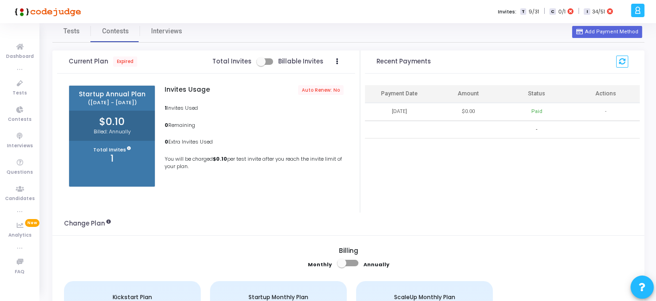
scroll to position [0, 0]
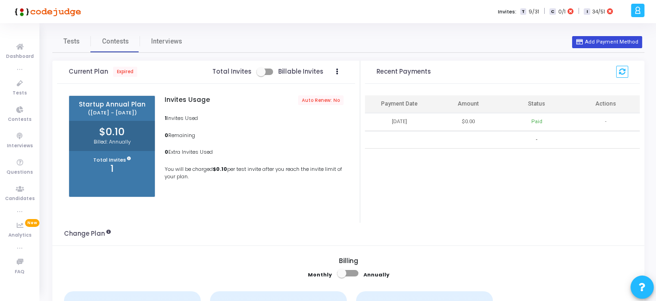
click at [603, 46] on button "Add Payment Method" at bounding box center [607, 42] width 70 height 12
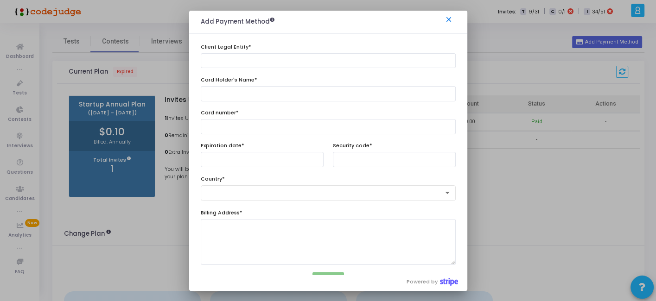
click at [448, 21] on mat-icon "close" at bounding box center [450, 20] width 11 height 11
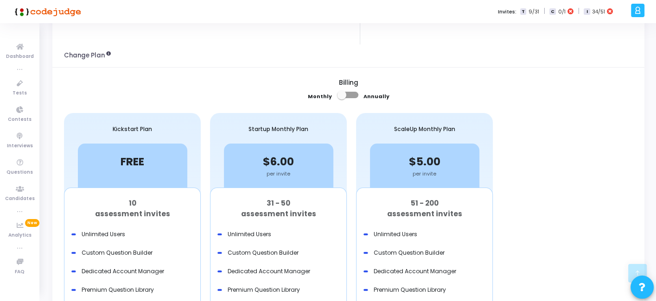
scroll to position [171, 0]
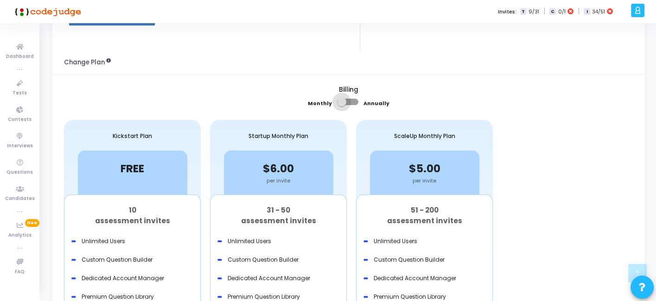
click at [340, 105] on span at bounding box center [341, 101] width 9 height 9
click at [341, 105] on input "checkbox" at bounding box center [341, 105] width 0 height 0
checkbox input "true"
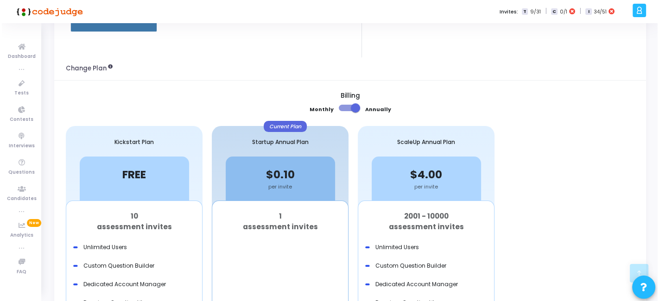
scroll to position [0, 0]
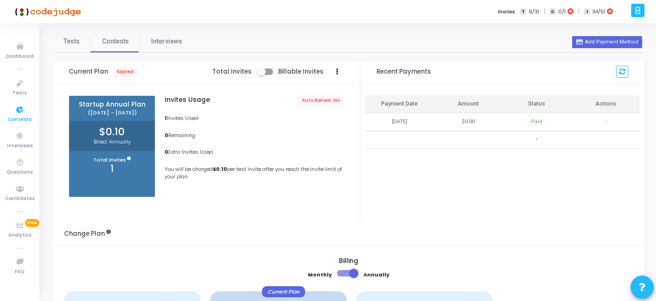
click at [19, 112] on icon at bounding box center [19, 110] width 19 height 12
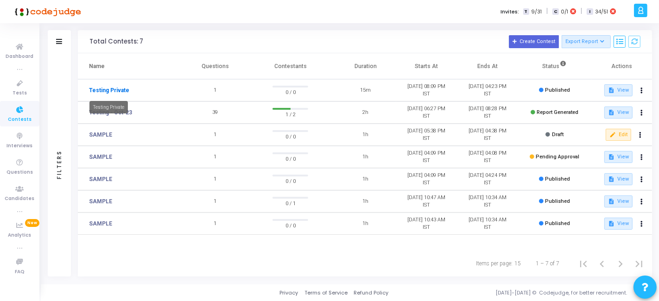
click at [119, 92] on link "Testing Private" at bounding box center [109, 90] width 40 height 8
click at [616, 92] on button "description View" at bounding box center [618, 90] width 28 height 12
click at [615, 112] on mat-icon "description" at bounding box center [611, 112] width 6 height 6
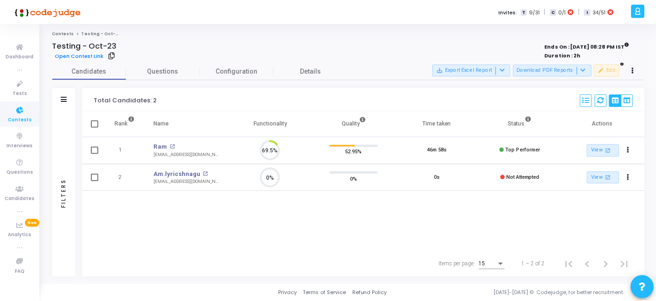
scroll to position [19, 24]
click at [597, 148] on link "View open_in_new" at bounding box center [606, 150] width 32 height 13
click at [22, 92] on span "Tests" at bounding box center [20, 93] width 14 height 8
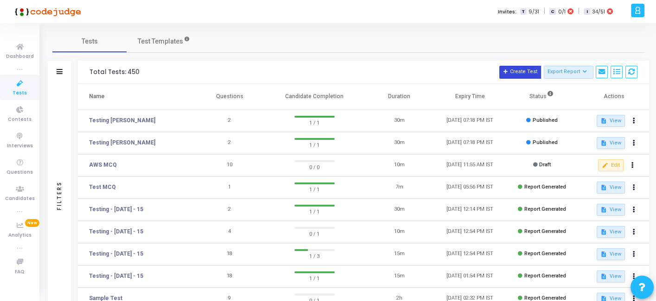
click at [524, 72] on button "Create Test" at bounding box center [520, 72] width 42 height 13
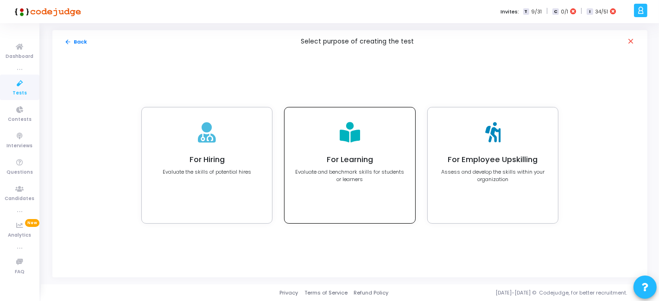
click at [362, 178] on p "Evaluate and benchmark skills for students or learners" at bounding box center [350, 175] width 110 height 15
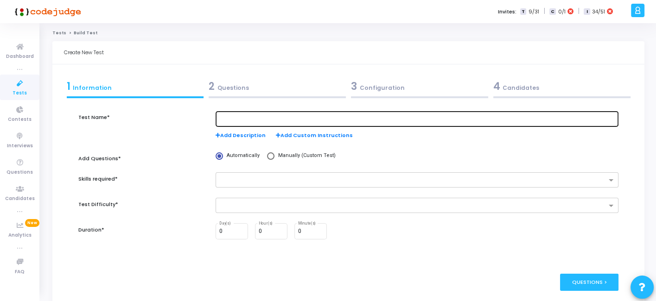
click at [248, 119] on input "text" at bounding box center [416, 119] width 395 height 6
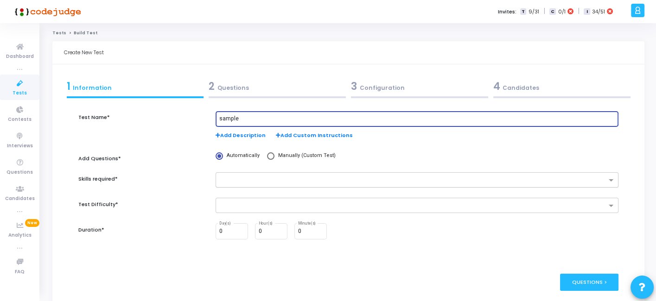
type input "sample"
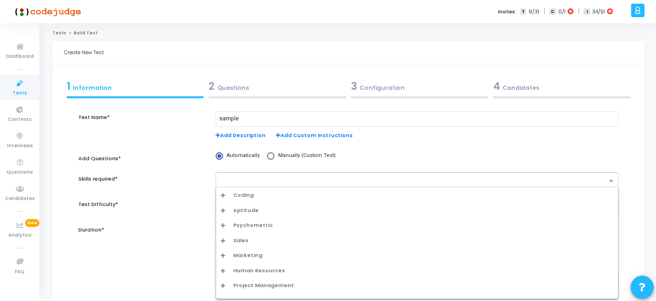
click at [296, 177] on input "text" at bounding box center [414, 181] width 386 height 8
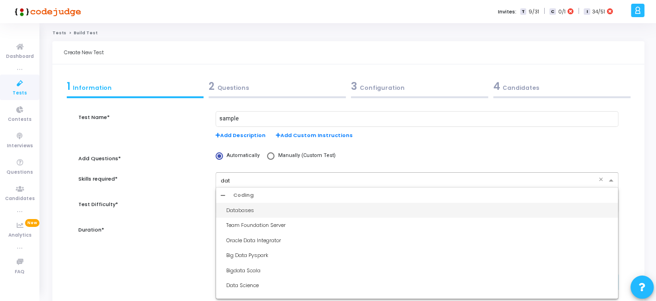
type input "data"
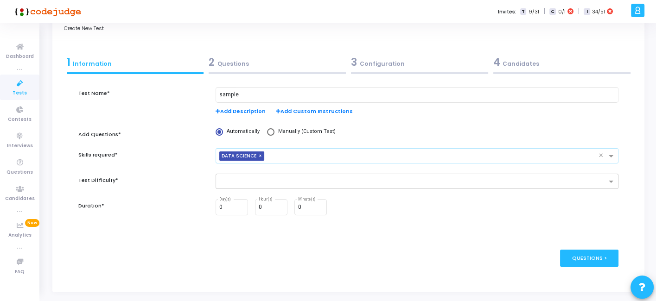
scroll to position [27, 0]
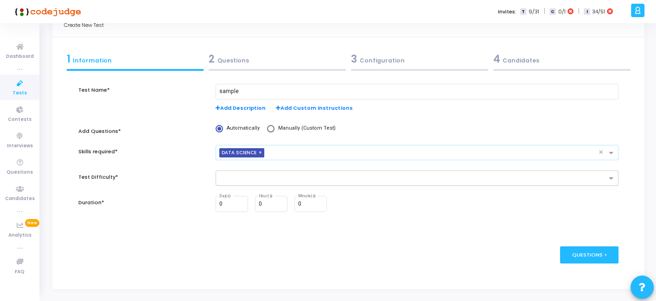
click at [303, 184] on div at bounding box center [412, 179] width 387 height 9
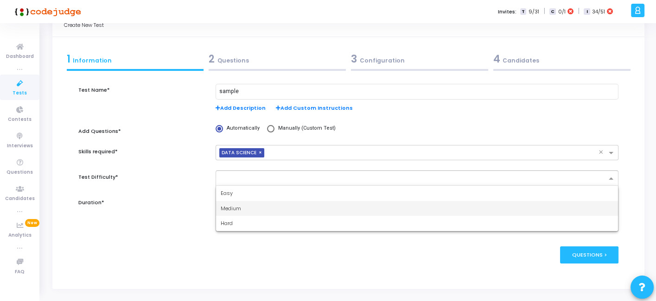
click at [267, 203] on div "Medium" at bounding box center [417, 208] width 402 height 15
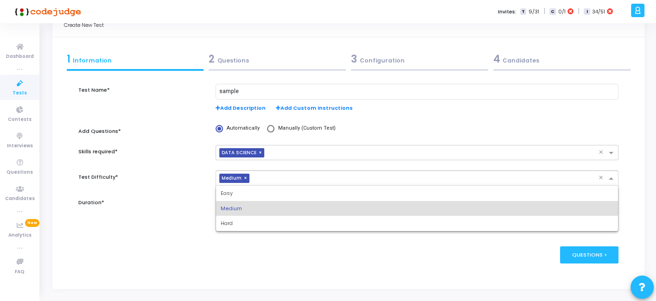
drag, startPoint x: 282, startPoint y: 182, endPoint x: 243, endPoint y: 229, distance: 61.2
click at [243, 186] on ng-select "× Medium × Easy Medium Hard" at bounding box center [417, 178] width 403 height 15
click at [243, 229] on div "Hard" at bounding box center [417, 223] width 402 height 15
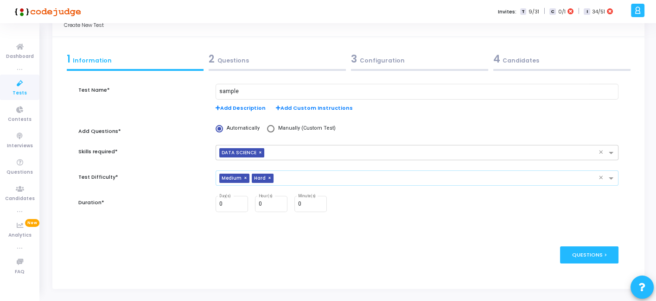
click at [270, 178] on span "×" at bounding box center [271, 179] width 6 height 10
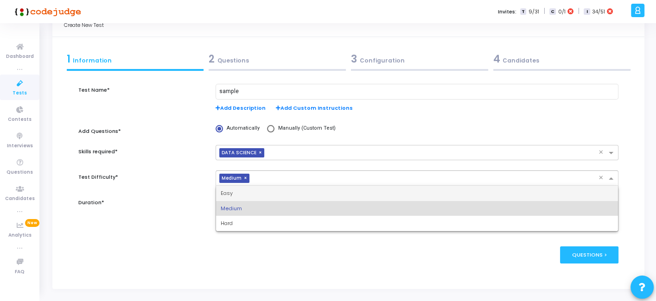
drag, startPoint x: 270, startPoint y: 178, endPoint x: 242, endPoint y: 193, distance: 30.9
click at [242, 186] on ng-select "× Medium × Easy Medium Hard" at bounding box center [417, 178] width 403 height 15
click at [242, 193] on div "Easy" at bounding box center [417, 193] width 402 height 15
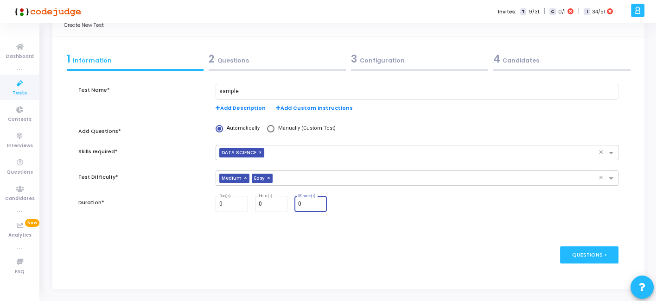
click at [302, 204] on input "0" at bounding box center [310, 204] width 25 height 6
type input "30"
click at [599, 253] on div "Questions >" at bounding box center [589, 255] width 59 height 17
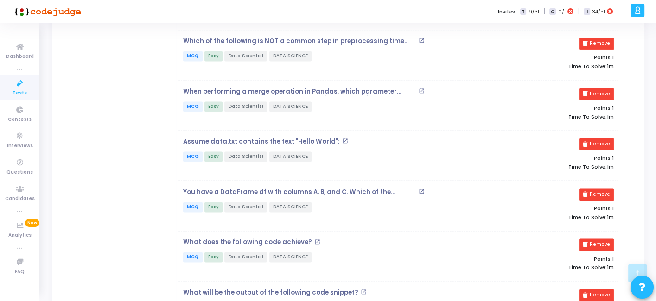
scroll to position [1455, 0]
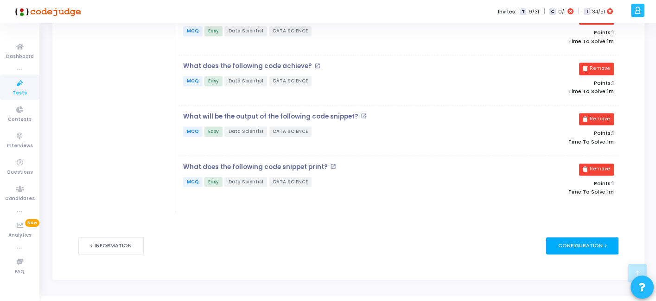
click at [603, 237] on div "Configuration >" at bounding box center [582, 245] width 73 height 17
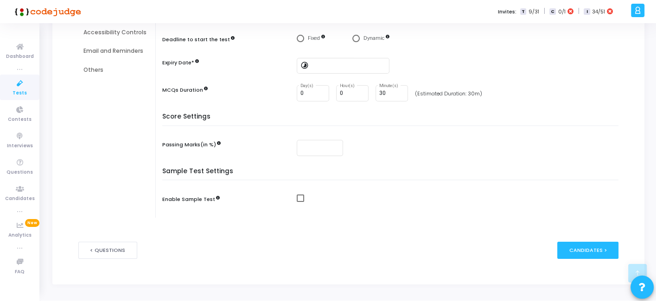
scroll to position [176, 0]
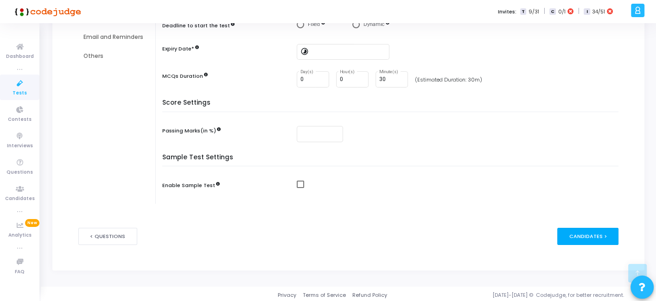
click at [585, 231] on div "Candidates >" at bounding box center [588, 236] width 62 height 17
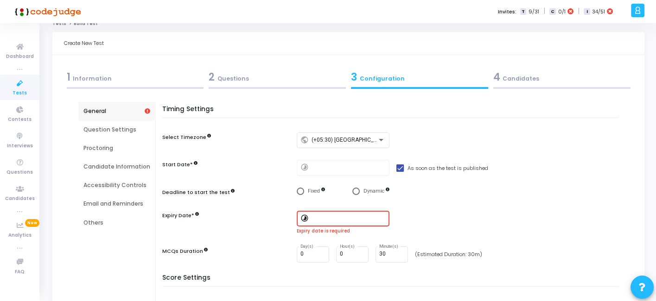
scroll to position [0, 0]
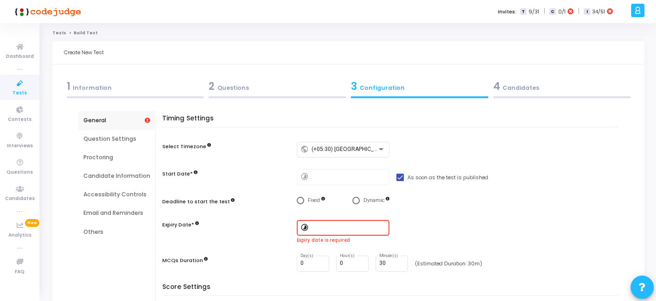
click at [303, 228] on mat-icon "timelapse" at bounding box center [305, 228] width 11 height 11
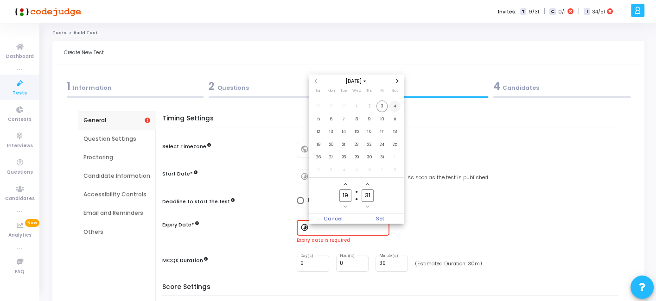
click at [394, 107] on span "4" at bounding box center [395, 107] width 12 height 12
click at [381, 215] on span "Set" at bounding box center [379, 219] width 47 height 10
type input "10/4/2025, 7:31 PM"
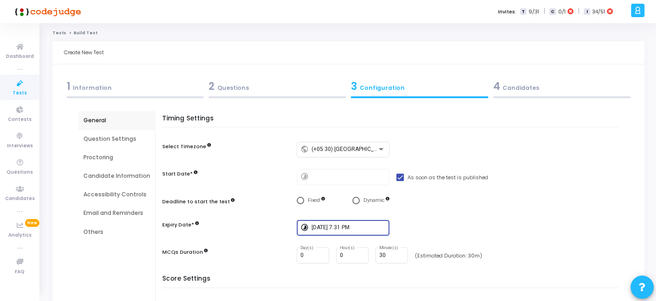
scroll to position [176, 0]
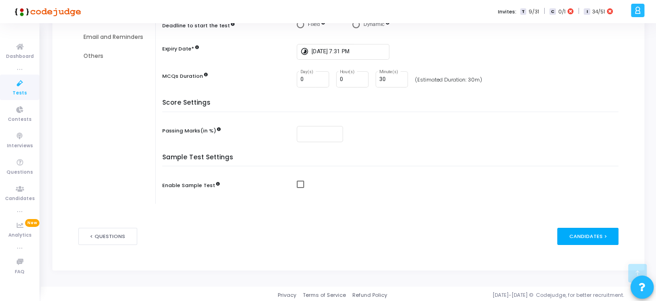
click at [581, 233] on div "Candidates >" at bounding box center [588, 236] width 62 height 17
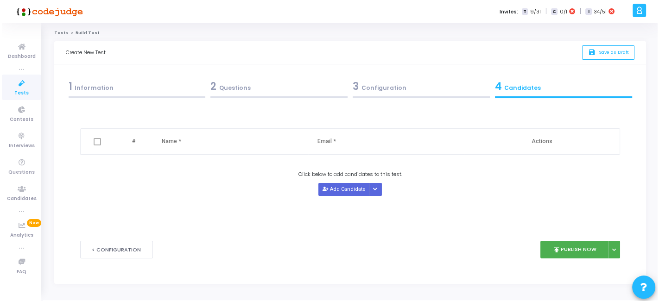
scroll to position [0, 0]
click at [337, 190] on button "Add Candidate" at bounding box center [342, 189] width 51 height 13
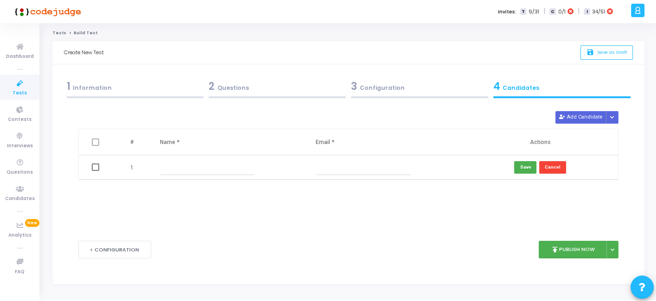
click at [187, 171] on input "text" at bounding box center [207, 167] width 95 height 15
type input "[PERSON_NAME]"
click at [96, 167] on span at bounding box center [95, 167] width 7 height 7
click at [95, 171] on input "checkbox" at bounding box center [95, 171] width 0 height 0
checkbox input "true"
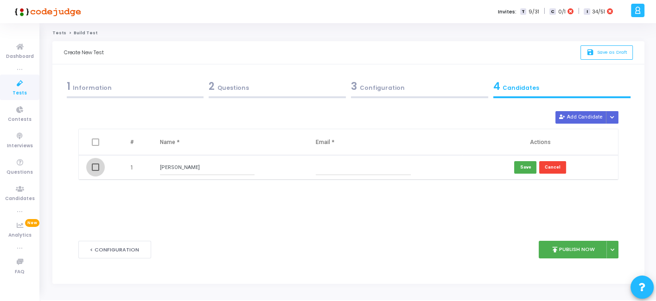
checkbox input "true"
click at [580, 118] on button "Add Candidate" at bounding box center [580, 117] width 51 height 13
click at [578, 114] on button "Add Candidate" at bounding box center [580, 117] width 51 height 13
click at [98, 168] on span at bounding box center [95, 167] width 7 height 7
click at [95, 171] on input "checkbox" at bounding box center [95, 171] width 0 height 0
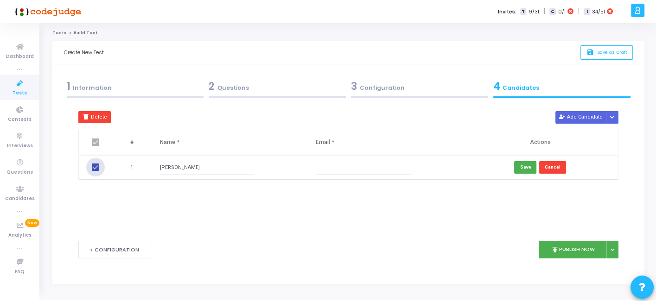
checkbox input "false"
click at [588, 117] on button "Add Candidate" at bounding box center [580, 117] width 51 height 13
click at [528, 166] on button "Save" at bounding box center [525, 167] width 22 height 13
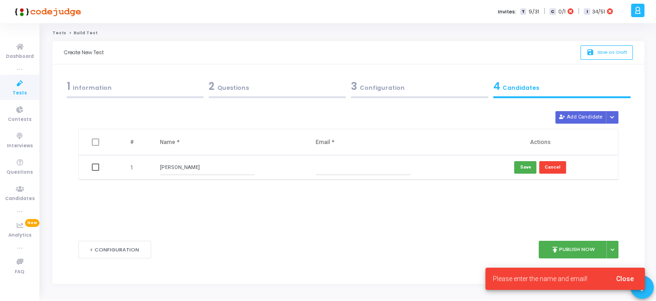
click at [343, 167] on input "text" at bounding box center [363, 167] width 95 height 15
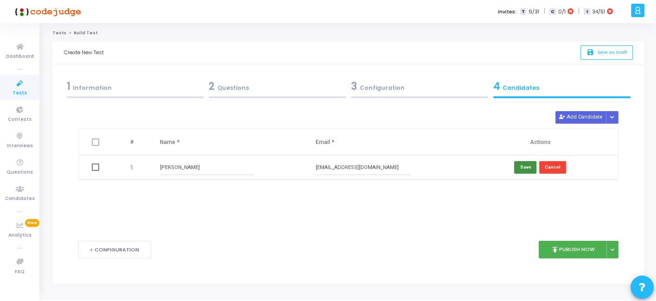
type input "[EMAIL_ADDRESS][DOMAIN_NAME]"
click at [527, 168] on button "Save" at bounding box center [525, 167] width 22 height 13
click at [572, 114] on button "Add Candidate" at bounding box center [580, 117] width 51 height 13
click at [192, 192] on input "text" at bounding box center [207, 191] width 95 height 15
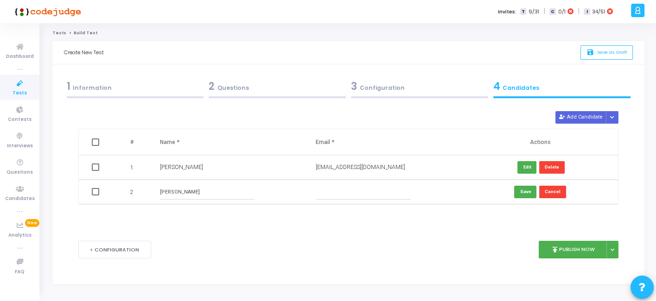
type input "Vijay Kumar"
click at [325, 190] on input "text" at bounding box center [363, 191] width 95 height 15
type input "vijay@gmail.com"
click at [523, 196] on button "Save" at bounding box center [525, 192] width 22 height 13
click at [566, 249] on button "publish Publish Now" at bounding box center [573, 250] width 68 height 18
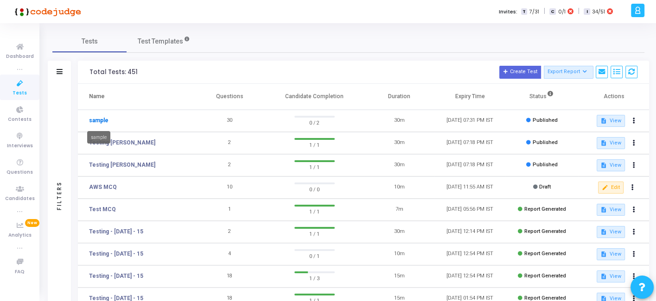
click at [97, 121] on link "sample" at bounding box center [98, 120] width 19 height 8
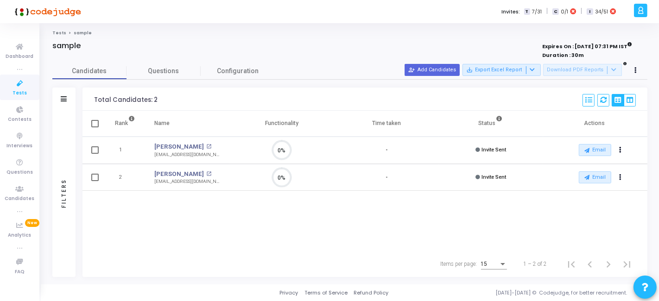
scroll to position [19, 24]
click at [621, 149] on icon "Actions" at bounding box center [620, 150] width 2 height 5
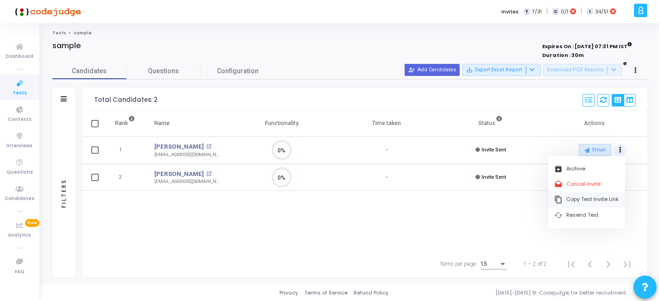
click at [576, 203] on button "content_copy Copy Test Invite Link" at bounding box center [586, 199] width 77 height 15
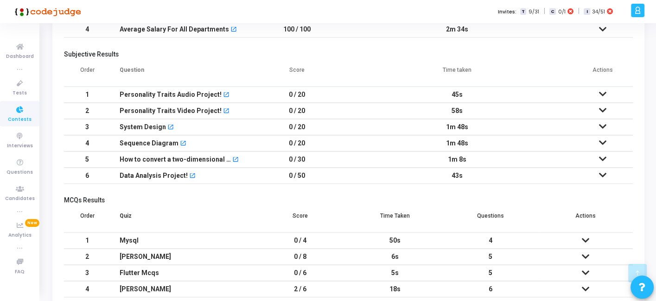
scroll to position [497, 0]
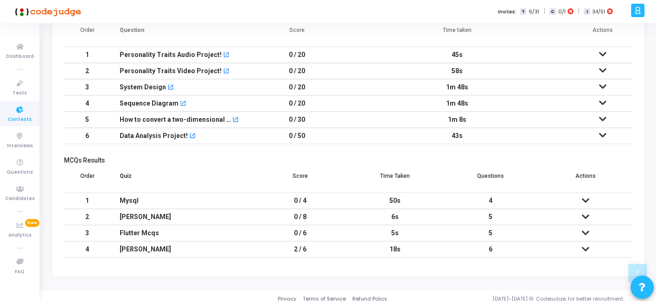
click at [584, 197] on icon at bounding box center [584, 200] width 7 height 6
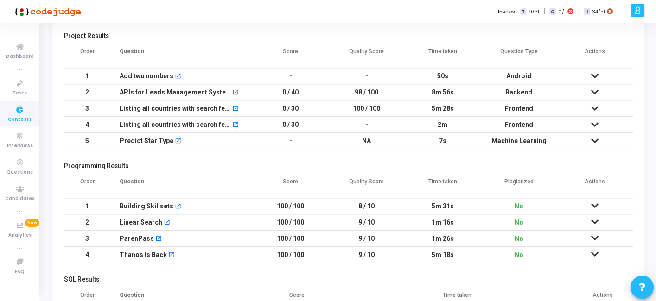
scroll to position [0, 0]
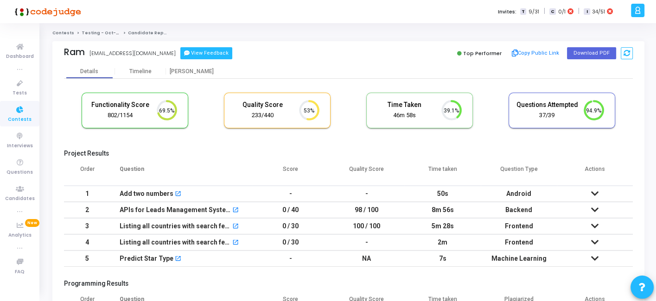
click at [206, 54] on button "View Feedback" at bounding box center [206, 53] width 52 height 12
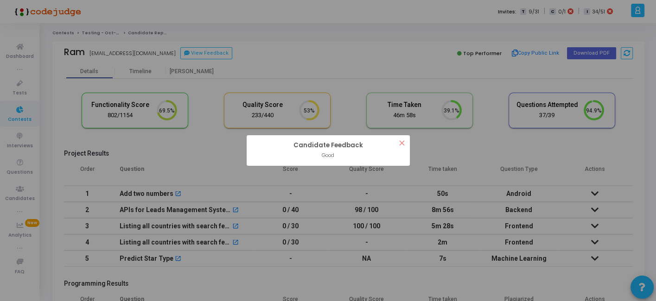
click at [401, 143] on button "×" at bounding box center [401, 142] width 15 height 15
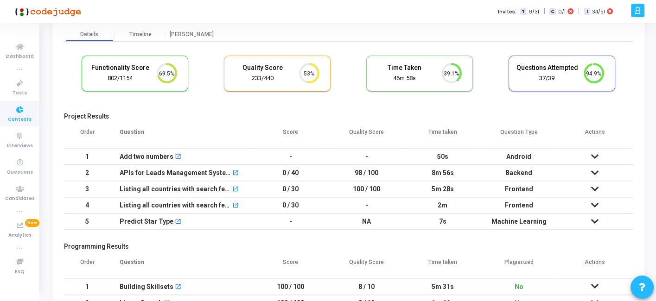
scroll to position [38, 0]
click at [595, 172] on icon at bounding box center [594, 172] width 7 height 6
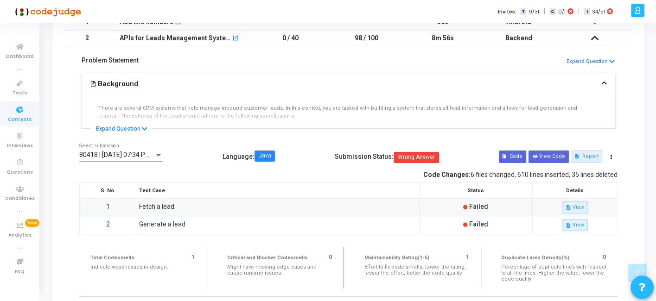
scroll to position [173, 0]
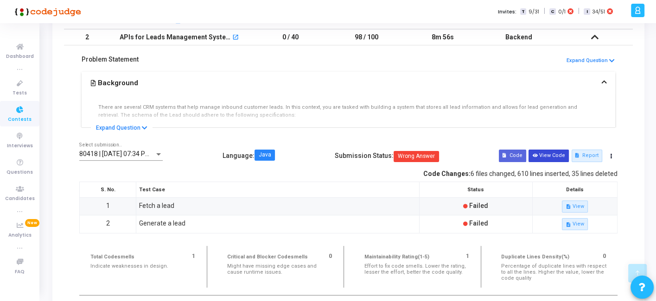
click at [547, 155] on button "View Code" at bounding box center [548, 156] width 40 height 13
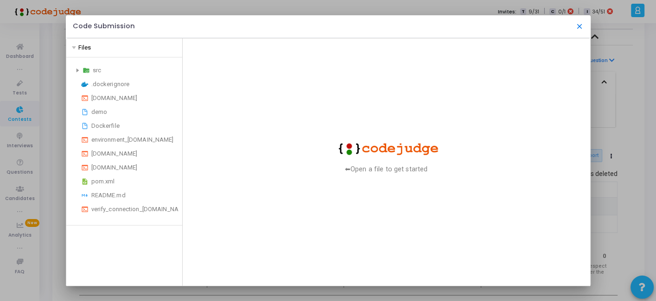
click at [578, 25] on mat-icon "close" at bounding box center [579, 26] width 8 height 8
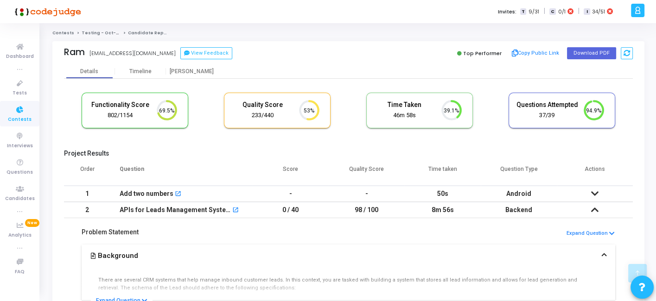
scroll to position [173, 0]
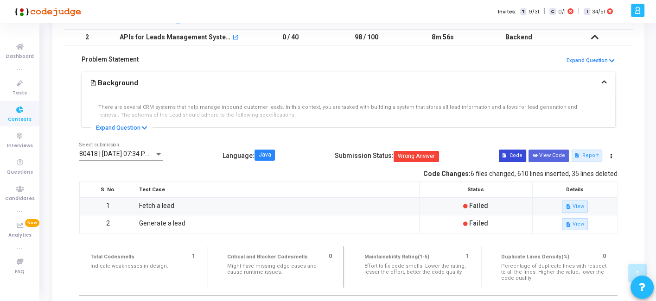
click at [516, 156] on button "Code" at bounding box center [512, 156] width 27 height 13
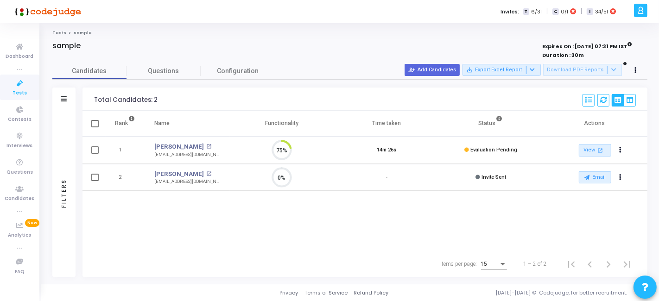
scroll to position [19, 24]
click at [591, 152] on link "View open_in_new" at bounding box center [595, 150] width 32 height 13
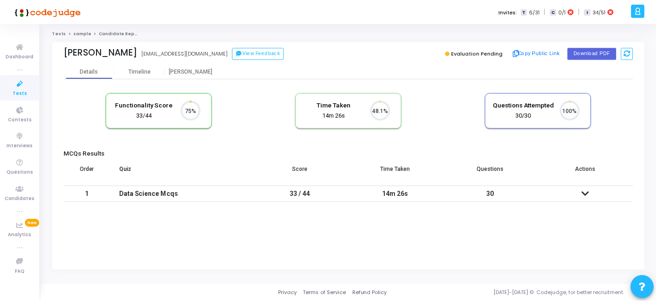
scroll to position [19, 24]
click at [589, 192] on icon at bounding box center [587, 194] width 7 height 6
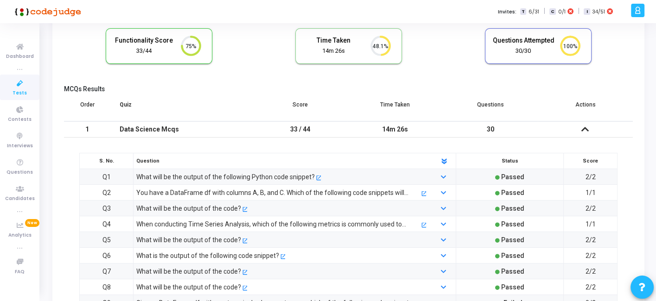
scroll to position [0, 0]
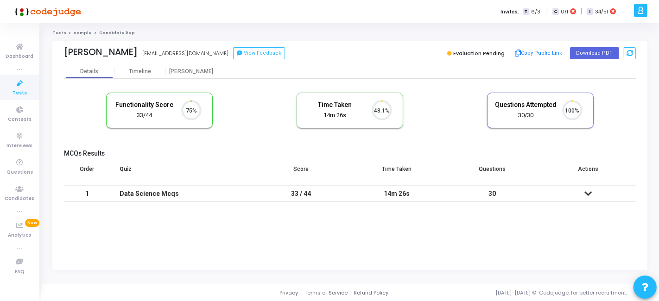
scroll to position [19, 24]
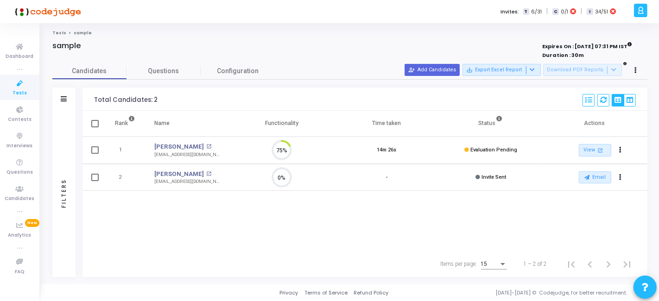
scroll to position [19, 24]
click at [19, 89] on span "Tests" at bounding box center [20, 93] width 14 height 8
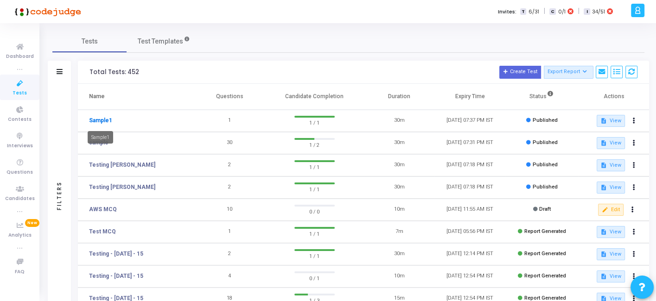
click at [104, 118] on link "Sample1" at bounding box center [100, 120] width 23 height 8
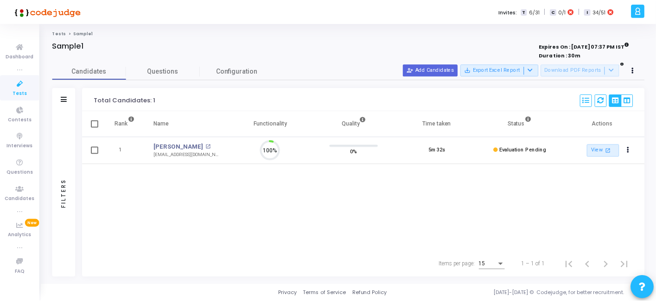
scroll to position [19, 24]
click at [597, 151] on link "View open_in_new" at bounding box center [606, 150] width 32 height 13
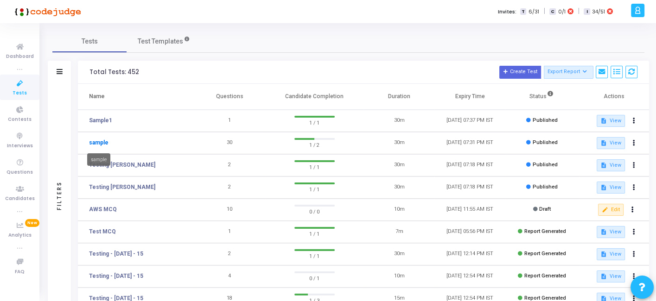
click at [100, 144] on link "sample" at bounding box center [98, 143] width 19 height 8
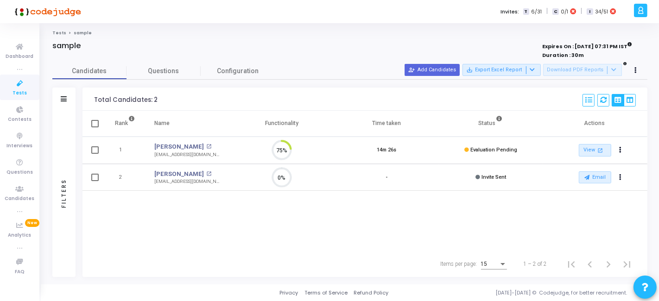
scroll to position [4, 4]
click at [592, 151] on link "View open_in_new" at bounding box center [595, 150] width 32 height 13
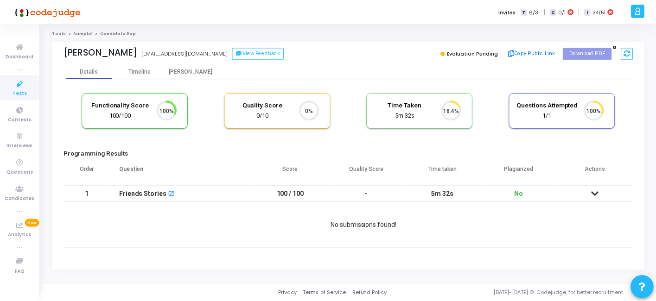
scroll to position [19, 24]
click at [594, 193] on icon at bounding box center [597, 194] width 7 height 6
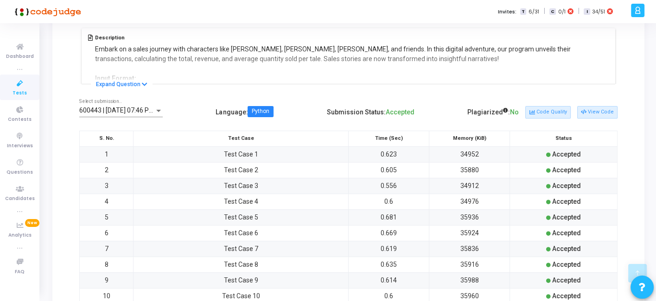
scroll to position [201, 0]
click at [591, 111] on button "View Code" at bounding box center [597, 112] width 40 height 12
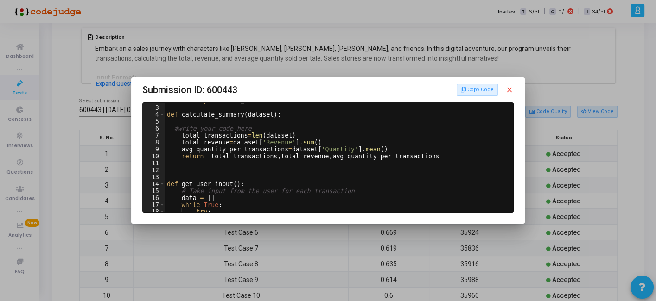
scroll to position [0, 0]
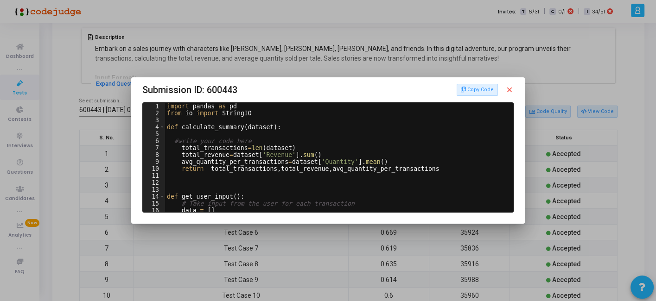
click at [508, 91] on mat-icon "close" at bounding box center [509, 90] width 8 height 8
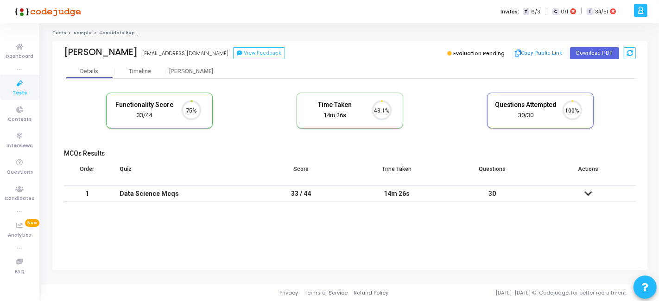
scroll to position [19, 24]
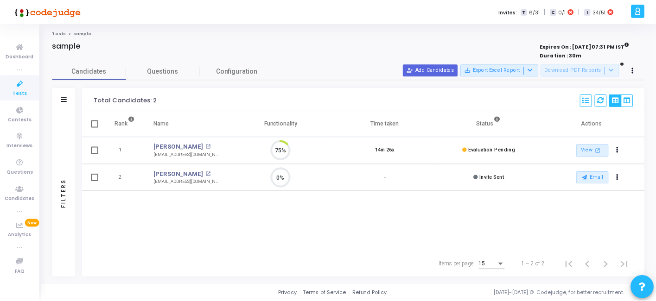
scroll to position [19, 24]
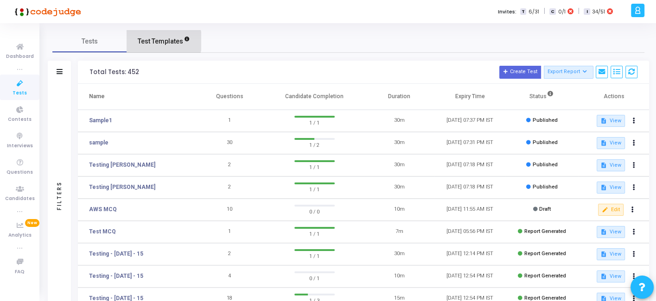
click at [156, 41] on span "Test Templates" at bounding box center [160, 42] width 45 height 10
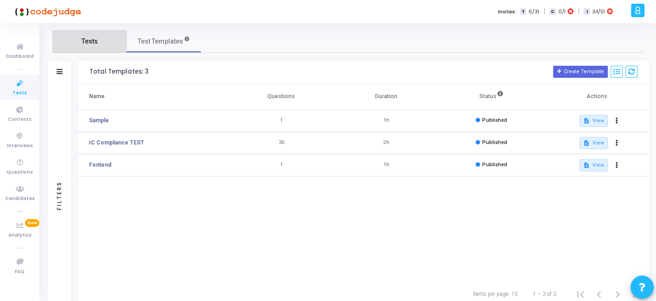
click at [95, 40] on span "Tests" at bounding box center [90, 42] width 16 height 10
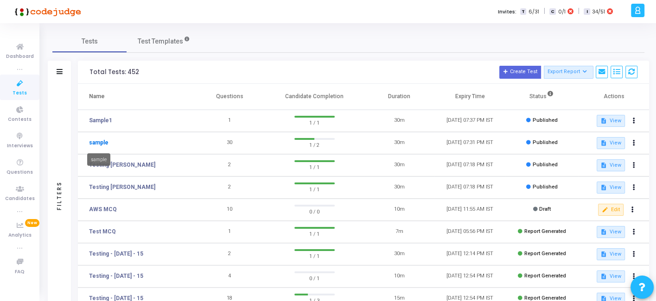
click at [94, 144] on link "sample" at bounding box center [98, 143] width 19 height 8
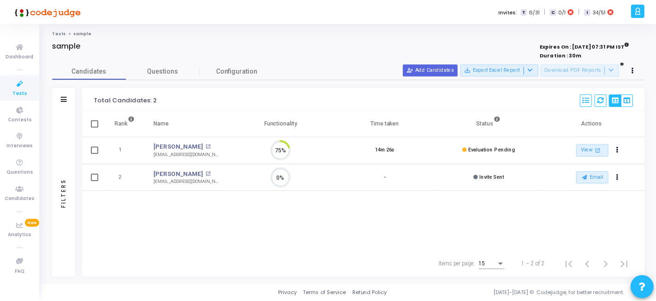
scroll to position [19, 24]
